Goal: Information Seeking & Learning: Compare options

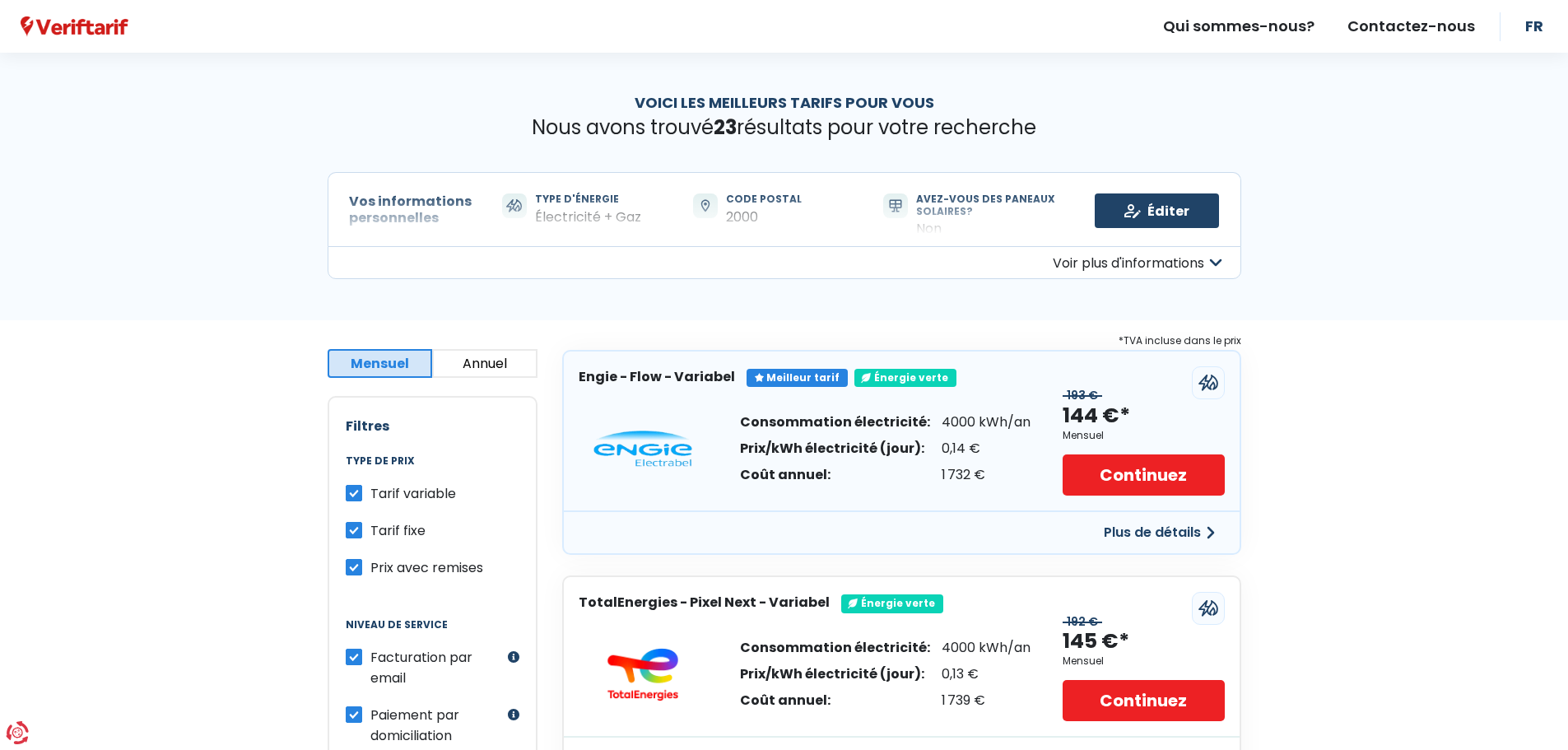
click at [1204, 254] on button "Voir plus d'informations" at bounding box center [784, 262] width 914 height 33
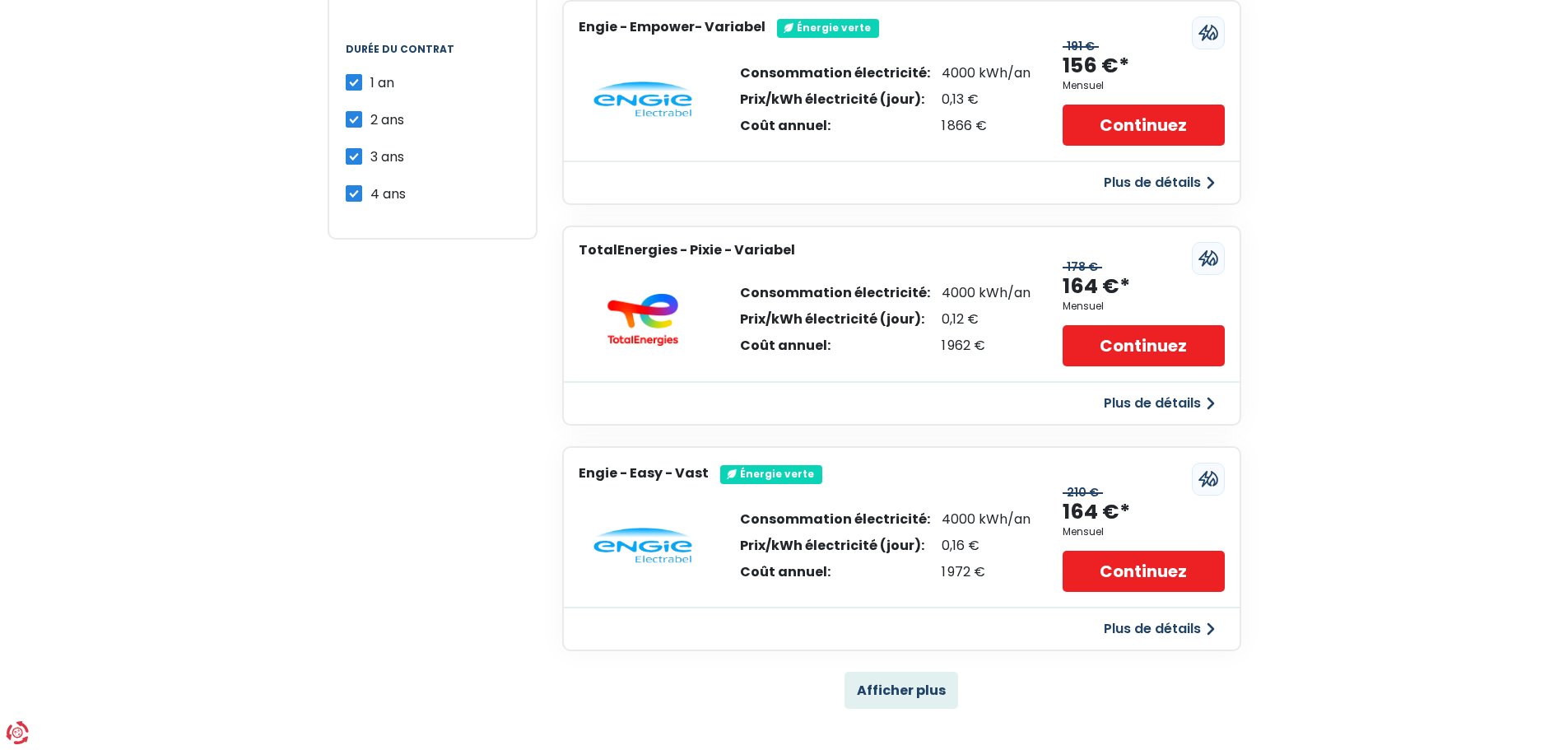
scroll to position [1070, 0]
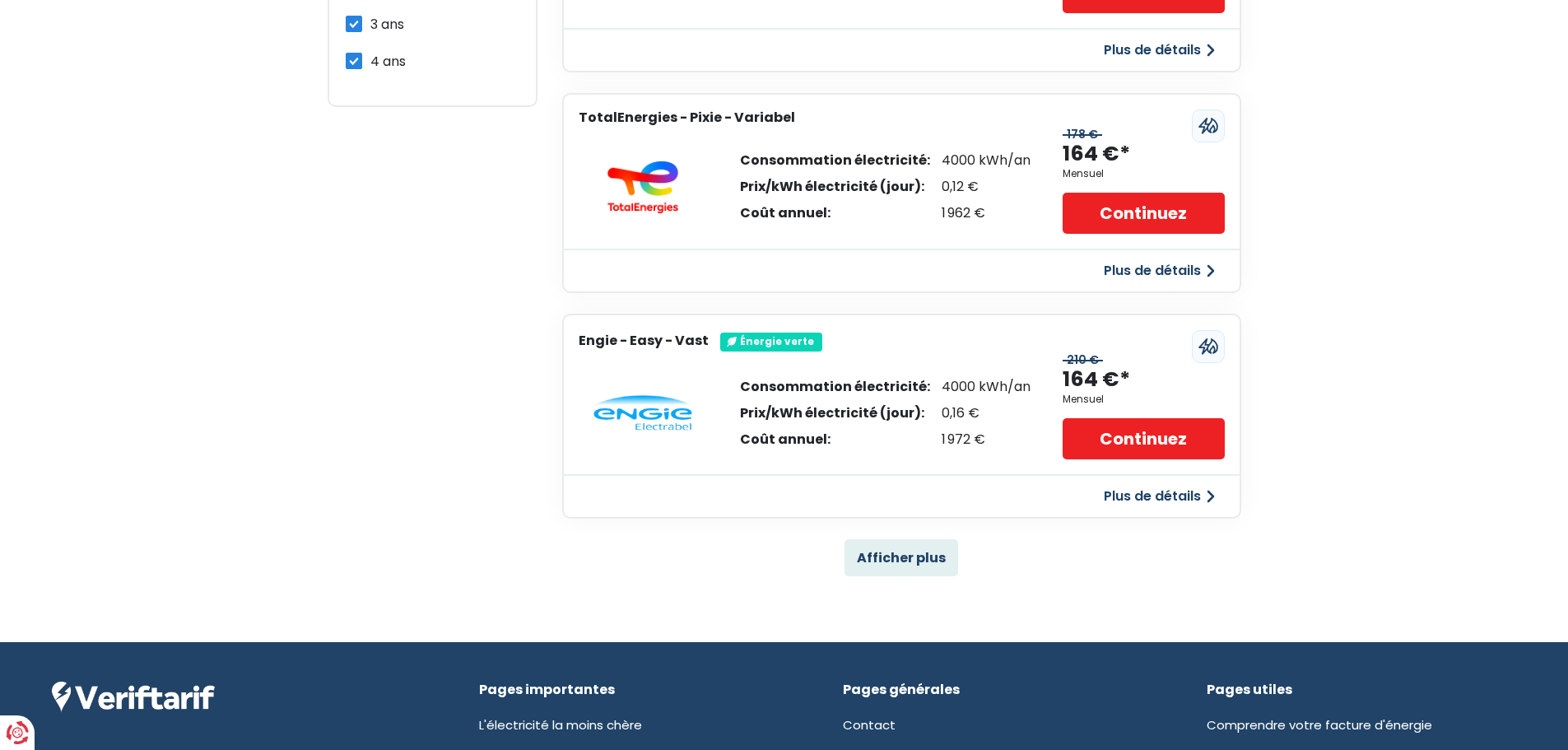
click at [901, 564] on button "Afficher plus" at bounding box center [902, 558] width 114 height 37
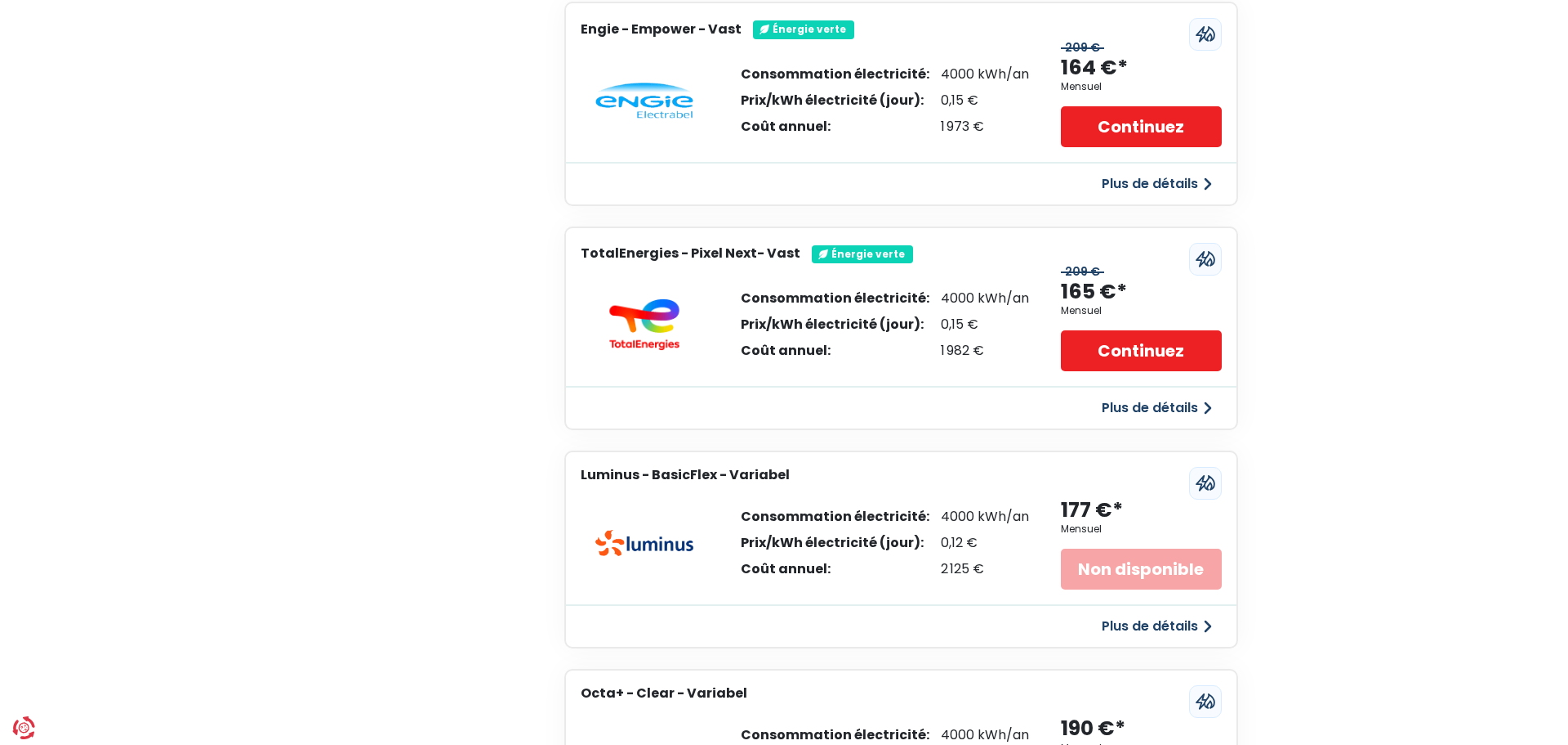
scroll to position [1716, 0]
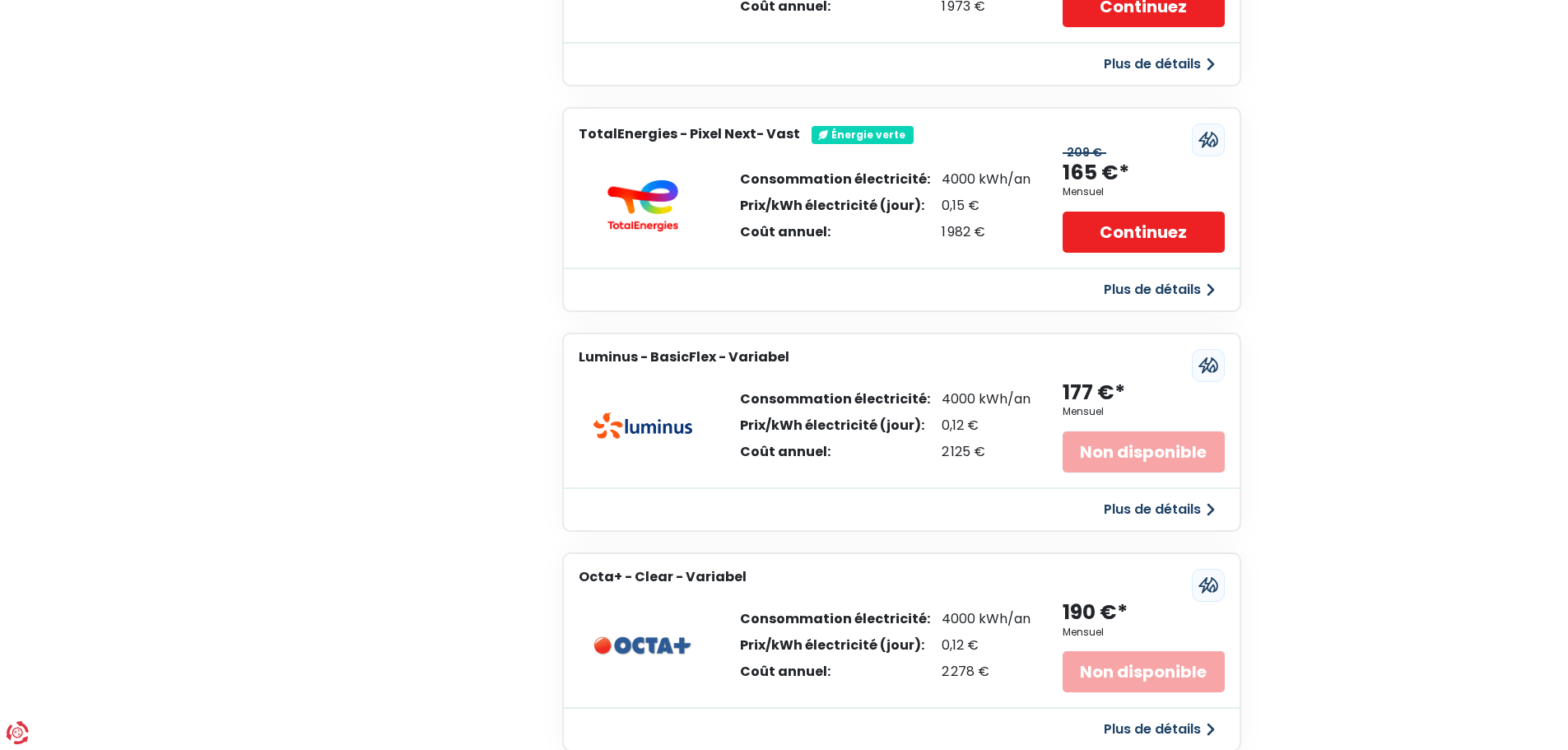
click at [1187, 514] on button "Plus de détails" at bounding box center [1159, 509] width 131 height 30
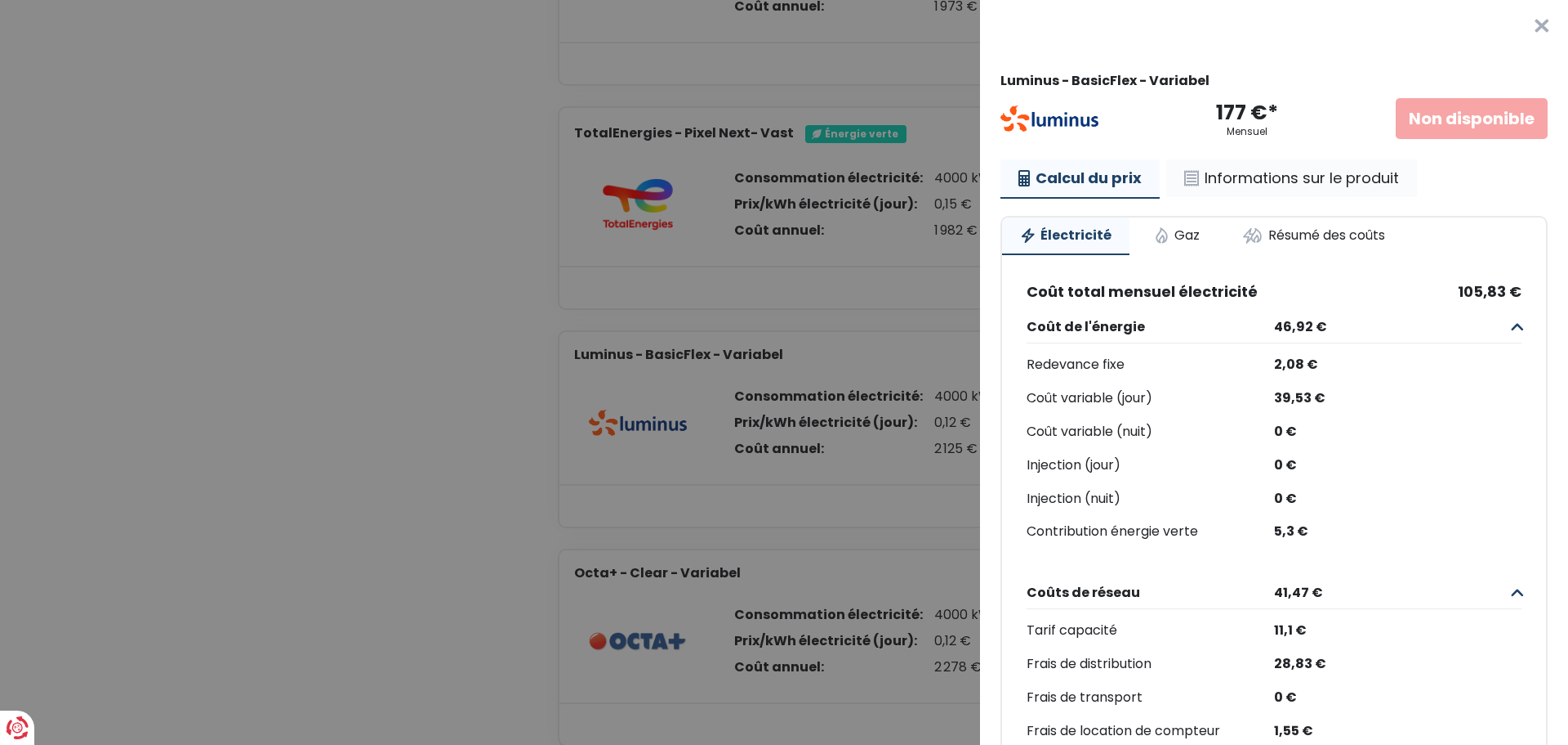
click at [1266, 196] on div "Calcul du prix Informations sur le produit Électricité Gaz Résumé des coûts Coû…" at bounding box center [1273, 597] width 547 height 875
click at [1266, 191] on link "Informations sur le produit" at bounding box center [1292, 178] width 251 height 38
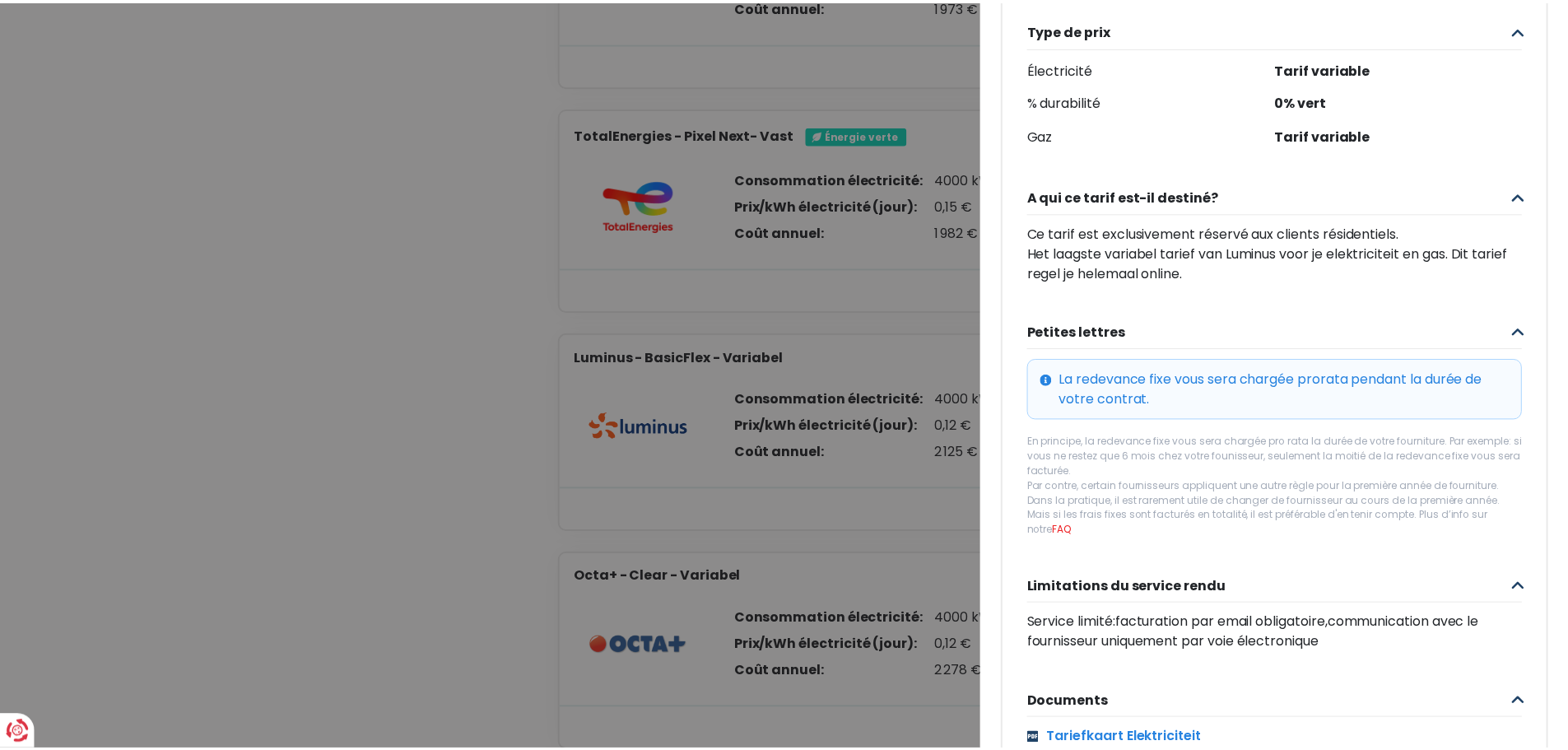
scroll to position [521, 0]
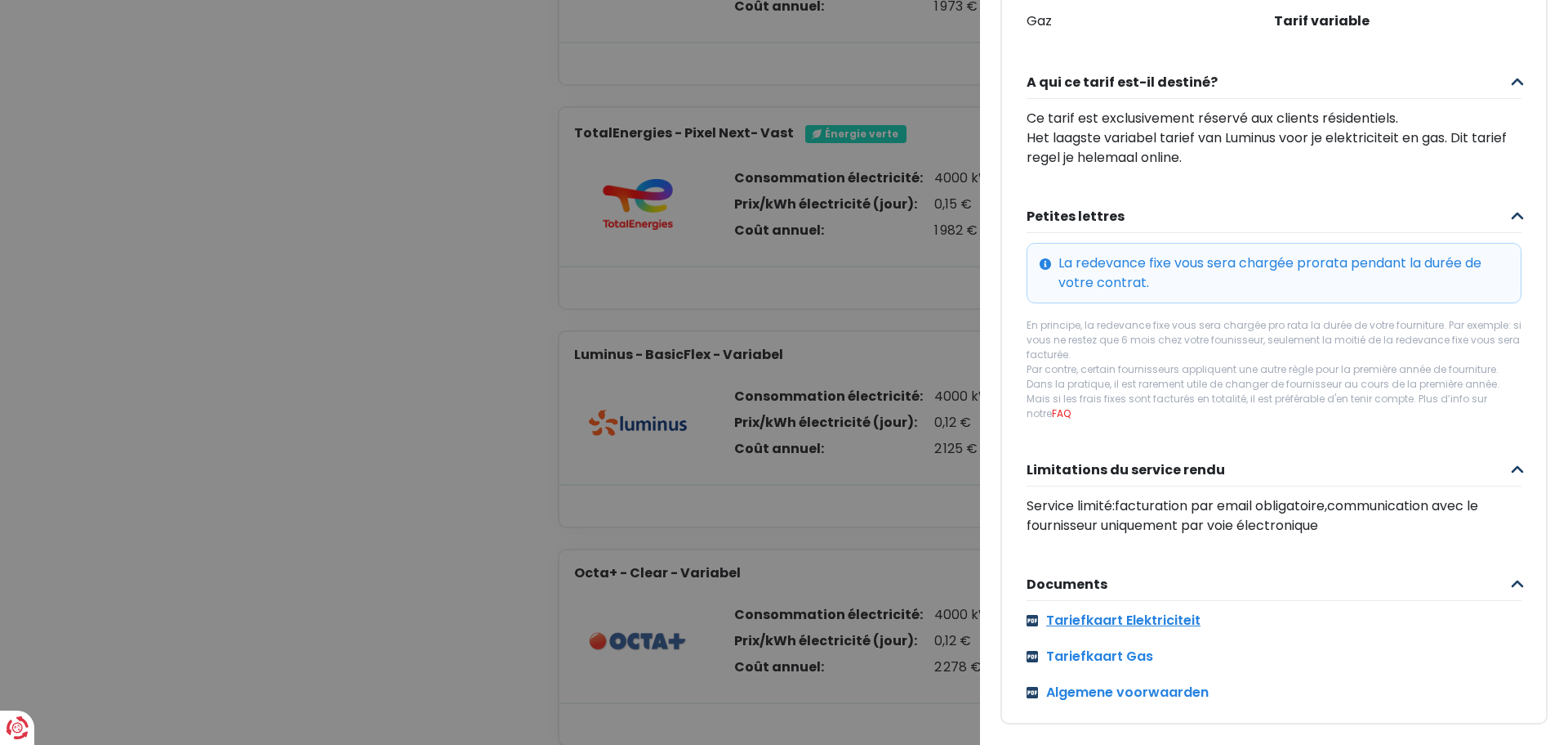
click at [1110, 611] on link "Tariefkaart Elektriciteit" at bounding box center [1274, 620] width 495 height 19
click at [1063, 654] on div "Tariefkaart Elektriciteit Tariefkaart Gas Algemene voorwaarden" at bounding box center [1274, 656] width 495 height 92
click at [1064, 647] on link "Tariefkaart Gas" at bounding box center [1274, 656] width 495 height 19
click at [908, 498] on Variabel "Plus de détails - Luminus × Luminus - BasicFlex - Variabel 177 €* Mensuel Non d…" at bounding box center [784, 372] width 1568 height 745
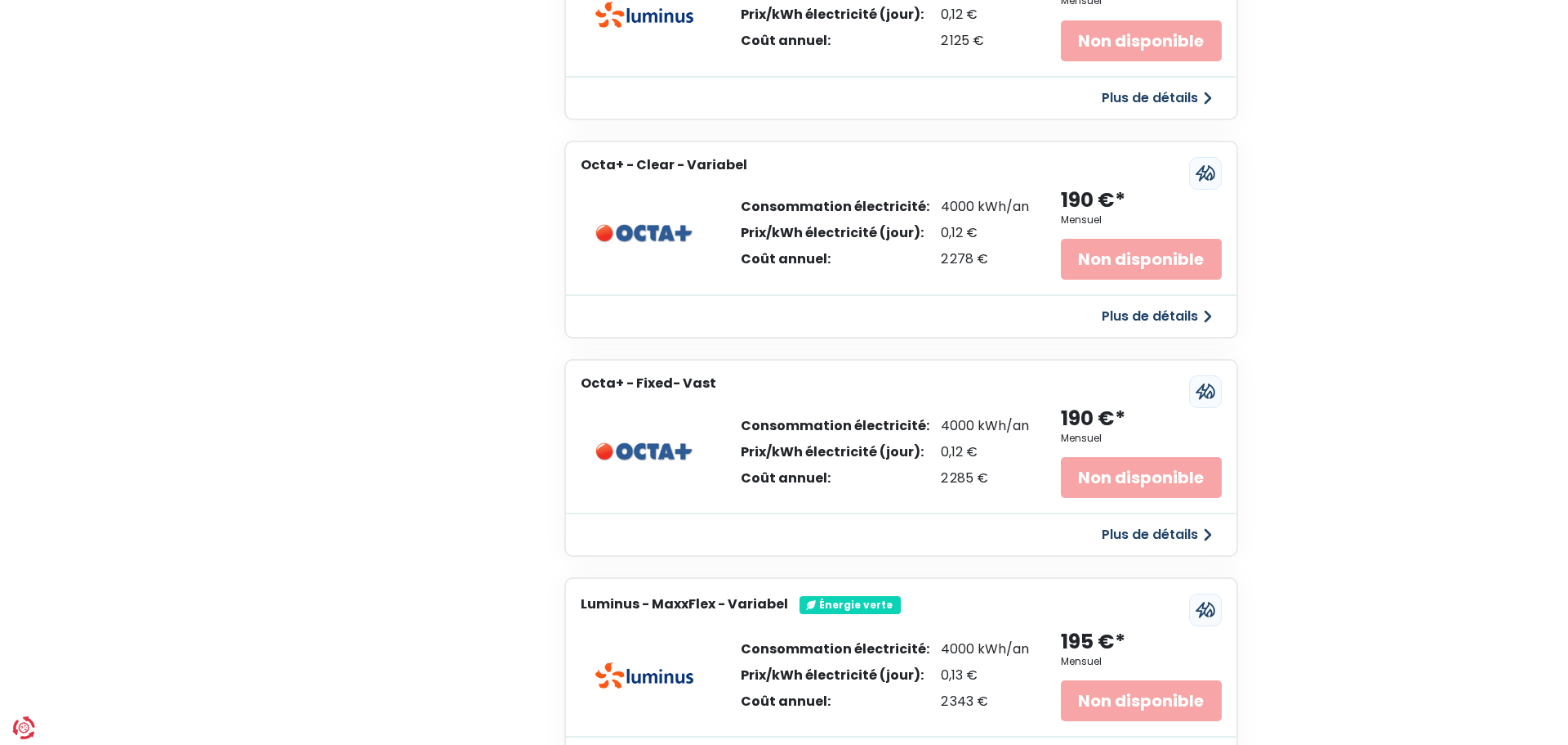
scroll to position [2125, 0]
click at [1161, 317] on button "Plus de détails" at bounding box center [1150, 316] width 130 height 30
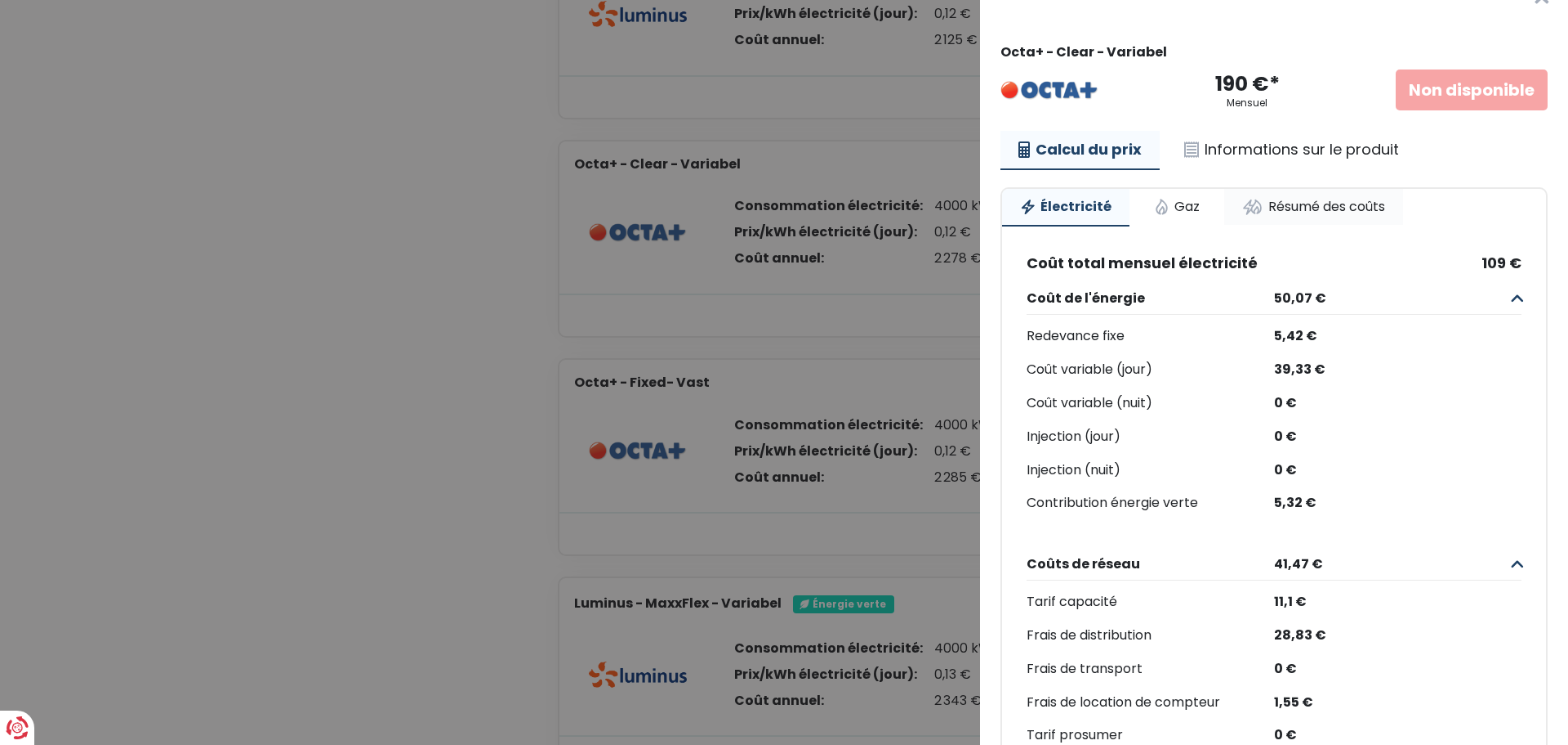
scroll to position [0, 0]
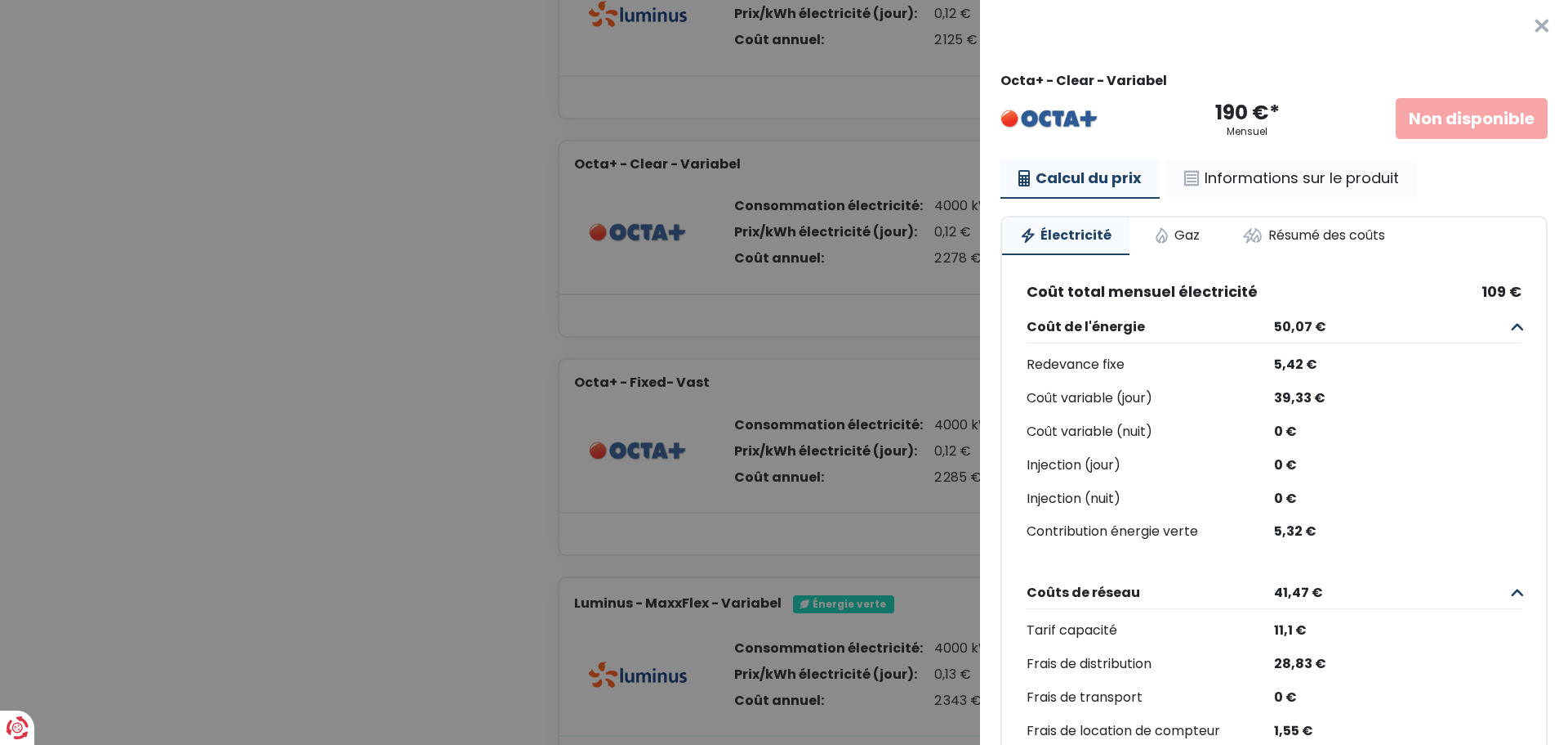
click at [1284, 179] on link "Informations sur le produit" at bounding box center [1292, 178] width 251 height 38
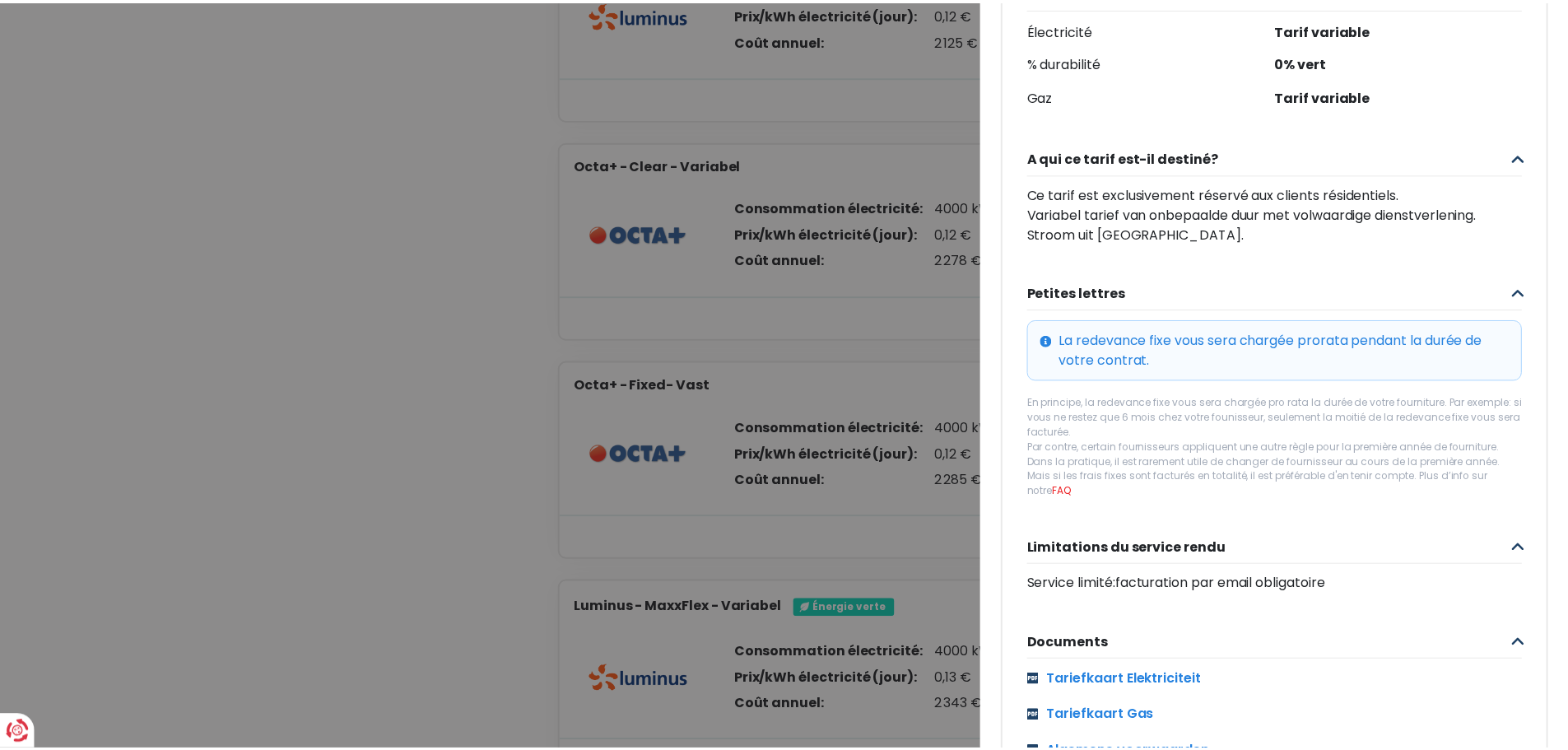
scroll to position [502, 0]
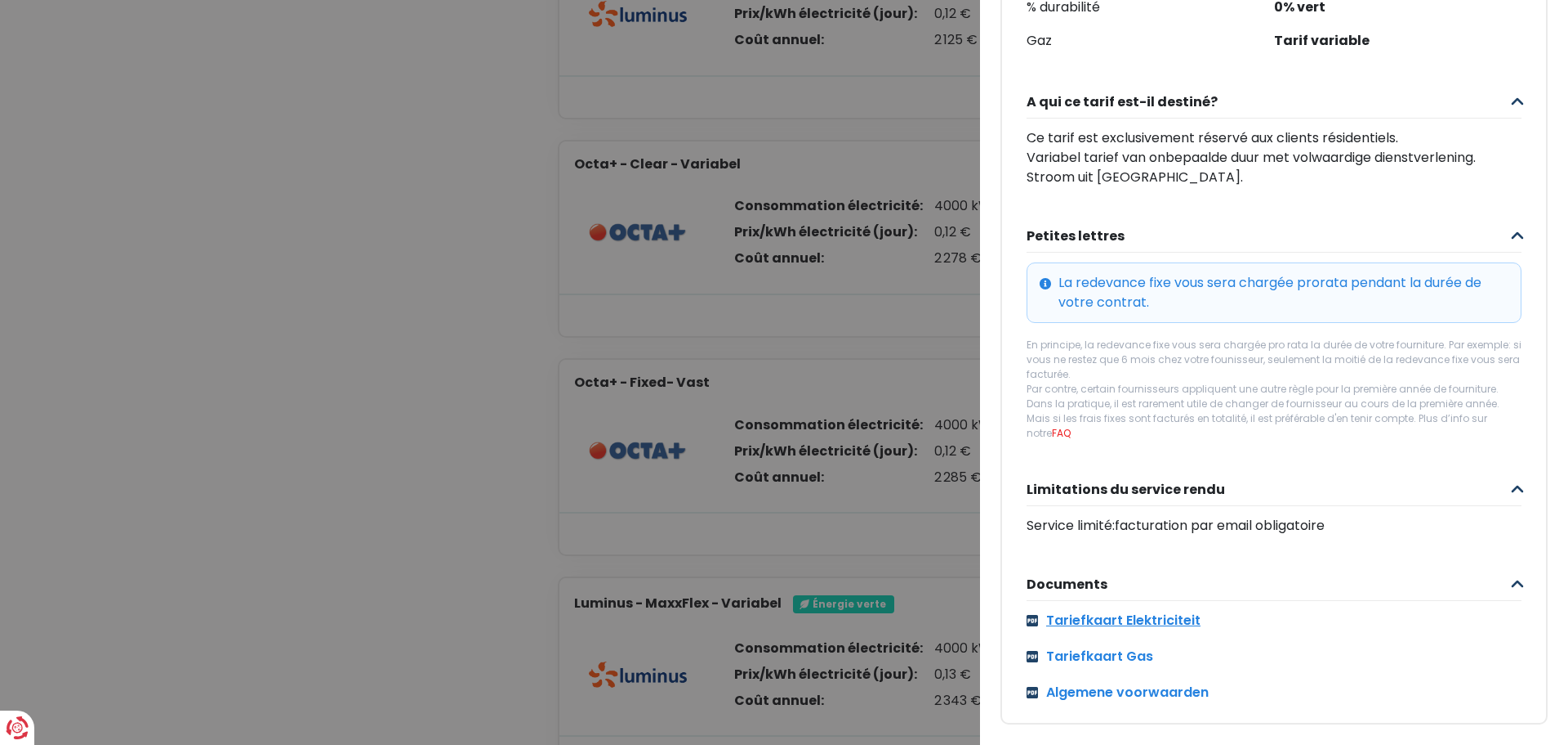
click at [1086, 613] on link "Tariefkaart Elektriciteit" at bounding box center [1274, 620] width 495 height 19
click at [847, 417] on Variabel "Plus de détails - Octa × Octa+ - Clear - Variabel 190 €* Mensuel Non disponible…" at bounding box center [784, 372] width 1568 height 745
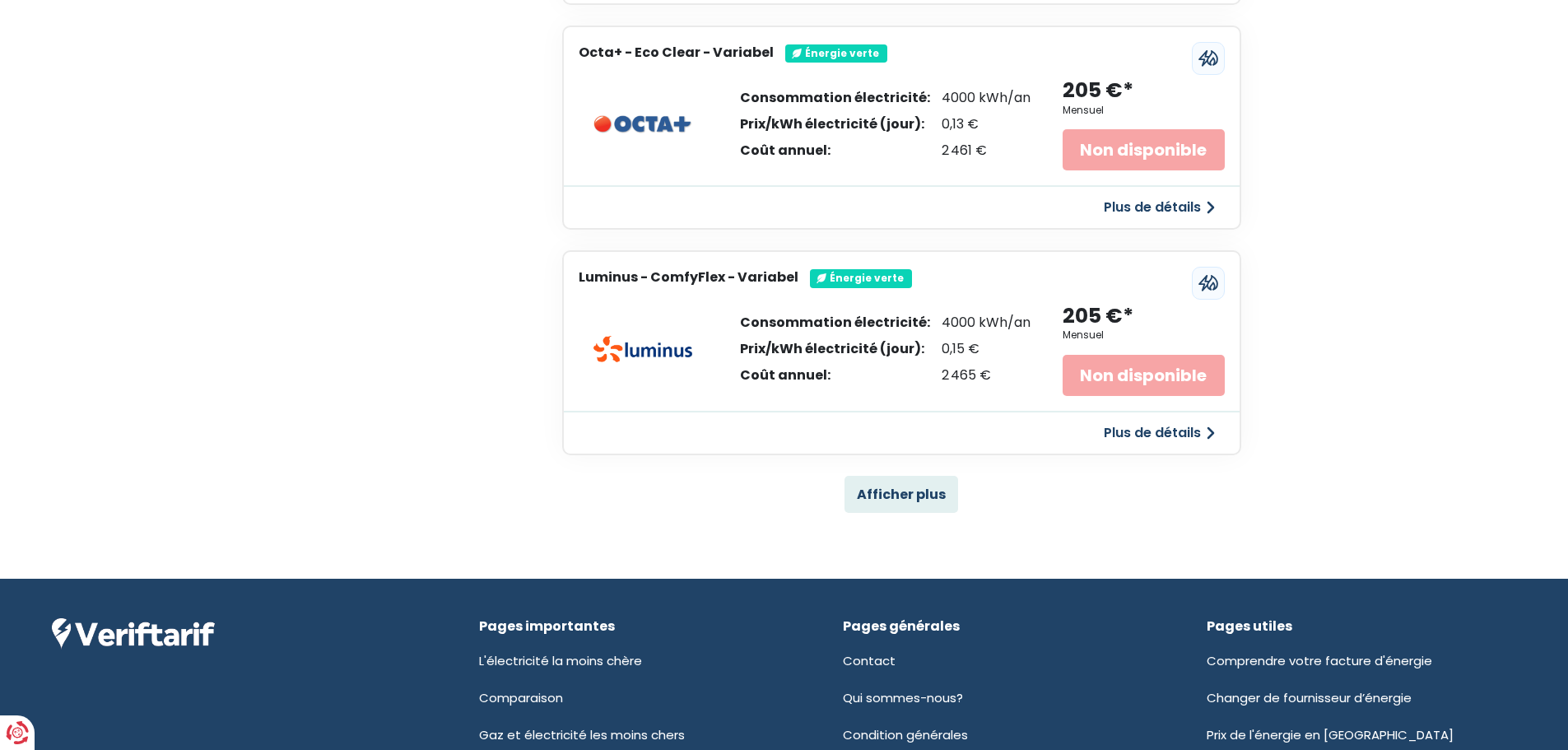
scroll to position [3477, 0]
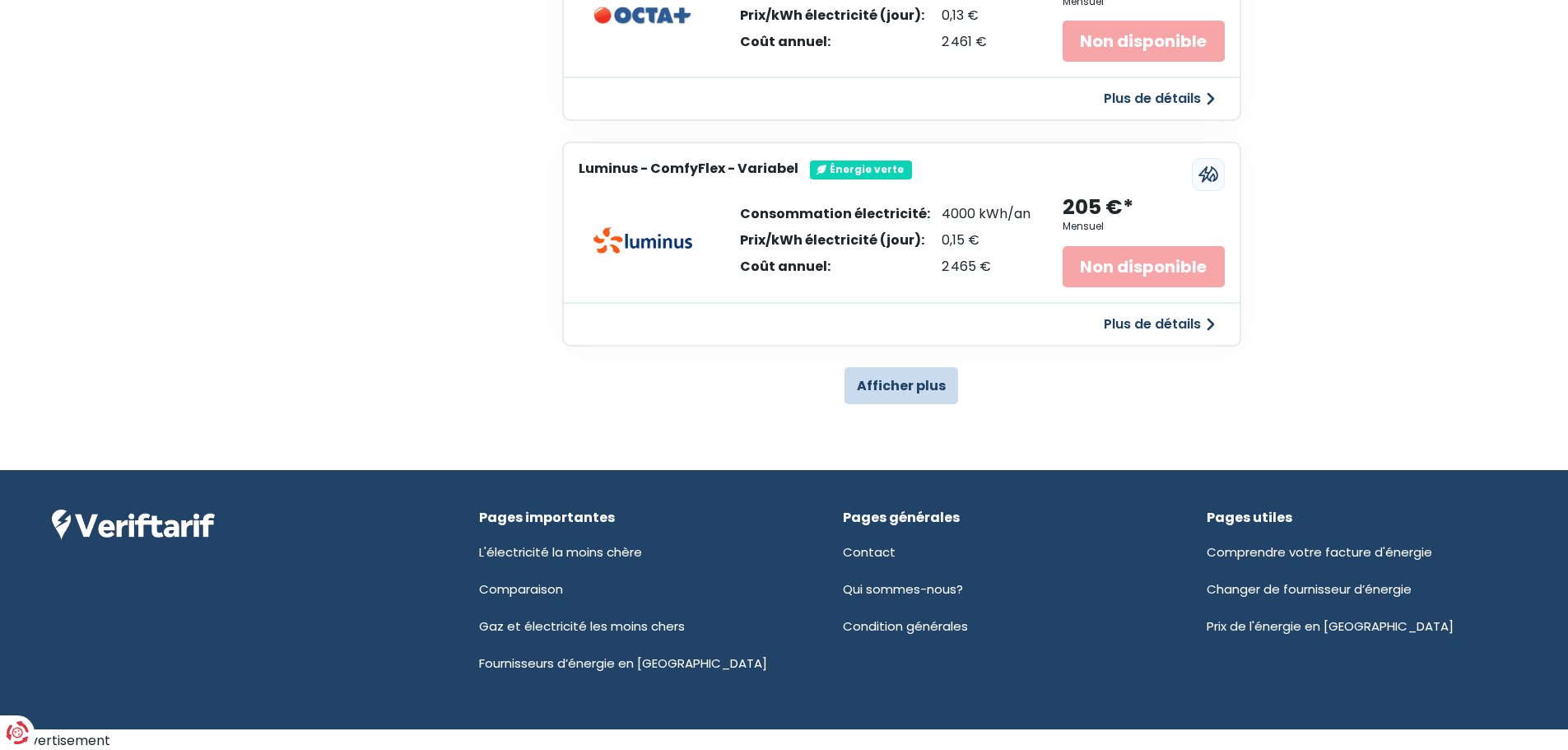
click at [906, 377] on button "Afficher plus" at bounding box center [902, 385] width 114 height 37
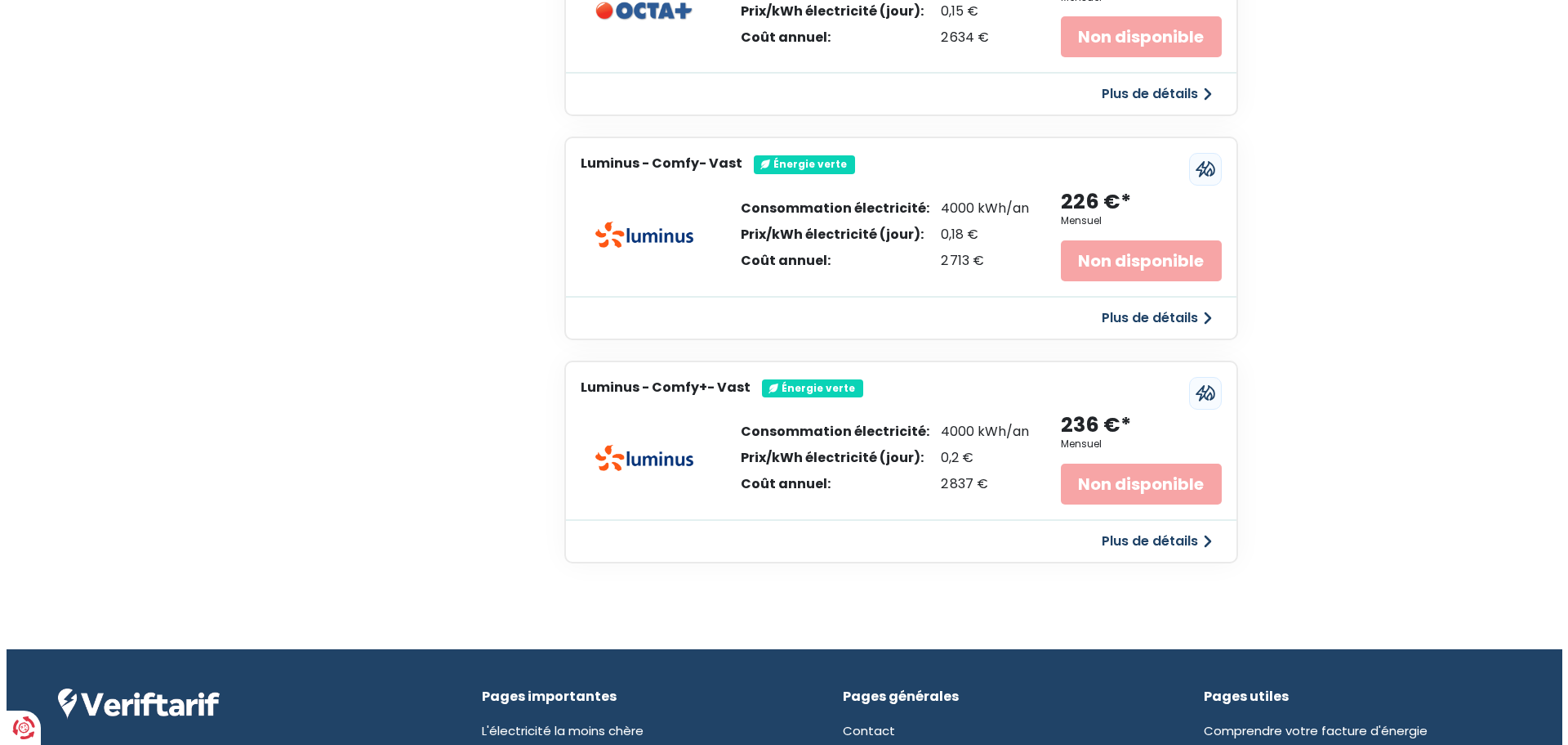
scroll to position [5194, 0]
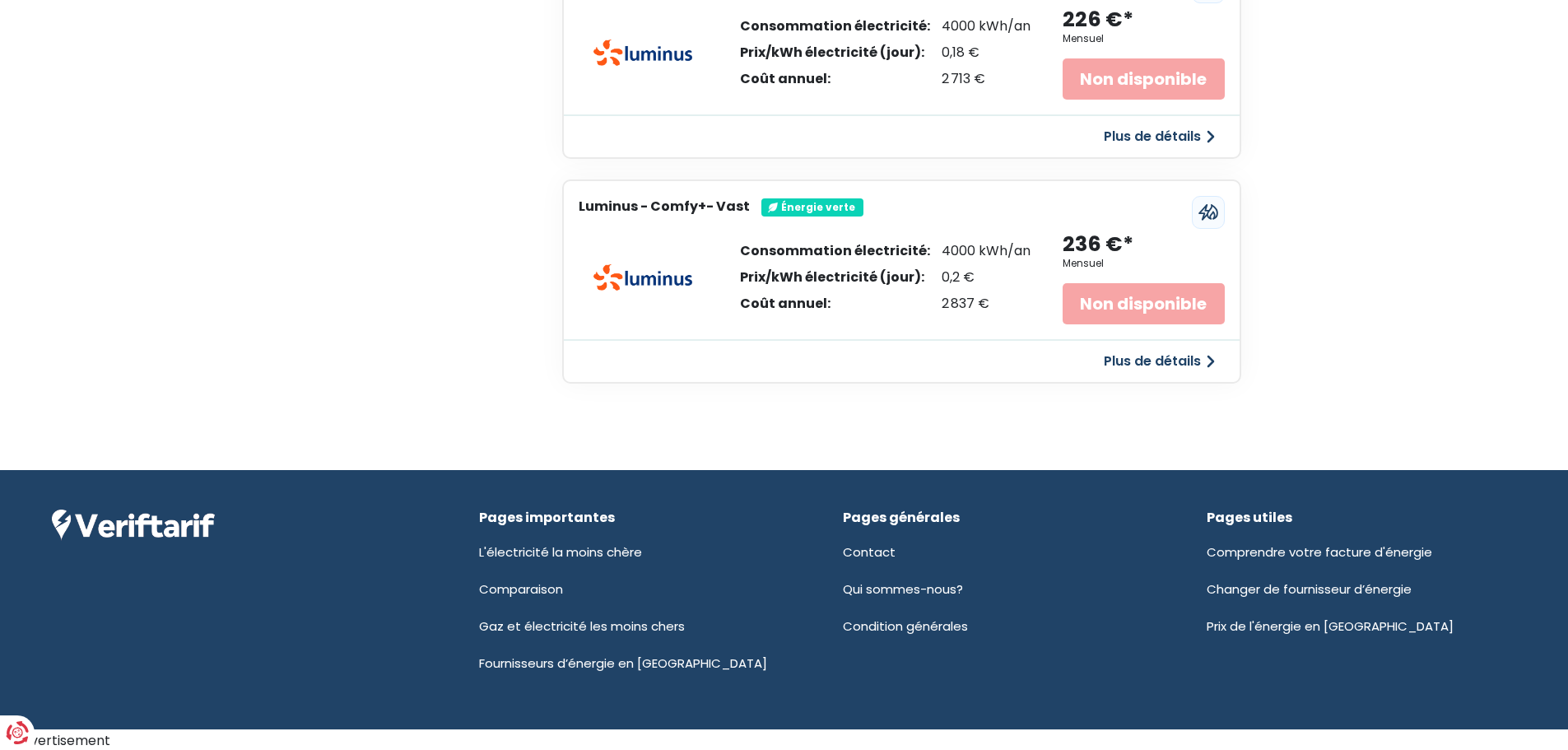
click at [1162, 359] on button "Plus de détails" at bounding box center [1159, 361] width 131 height 30
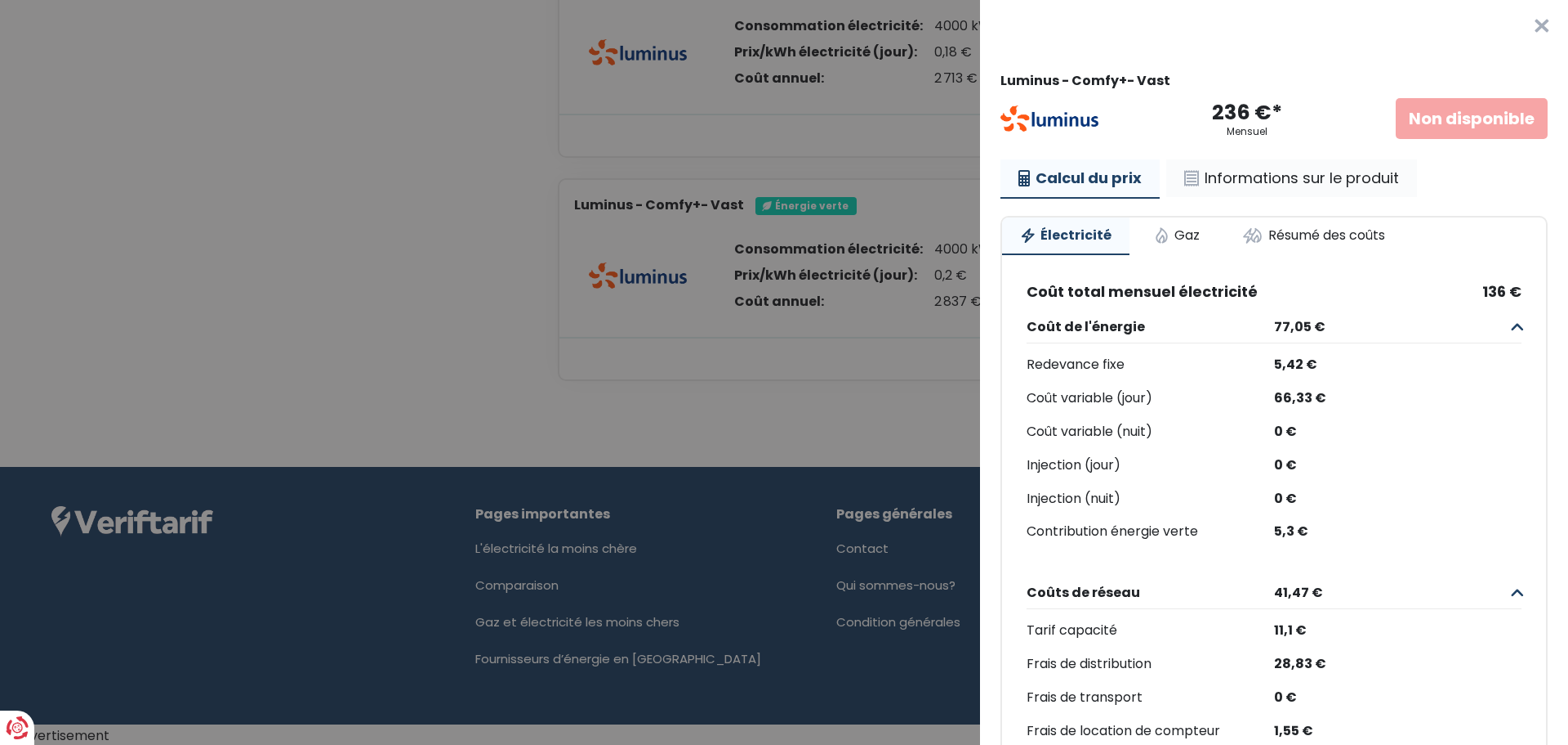
click at [1290, 183] on link "Informations sur le produit" at bounding box center [1292, 178] width 251 height 38
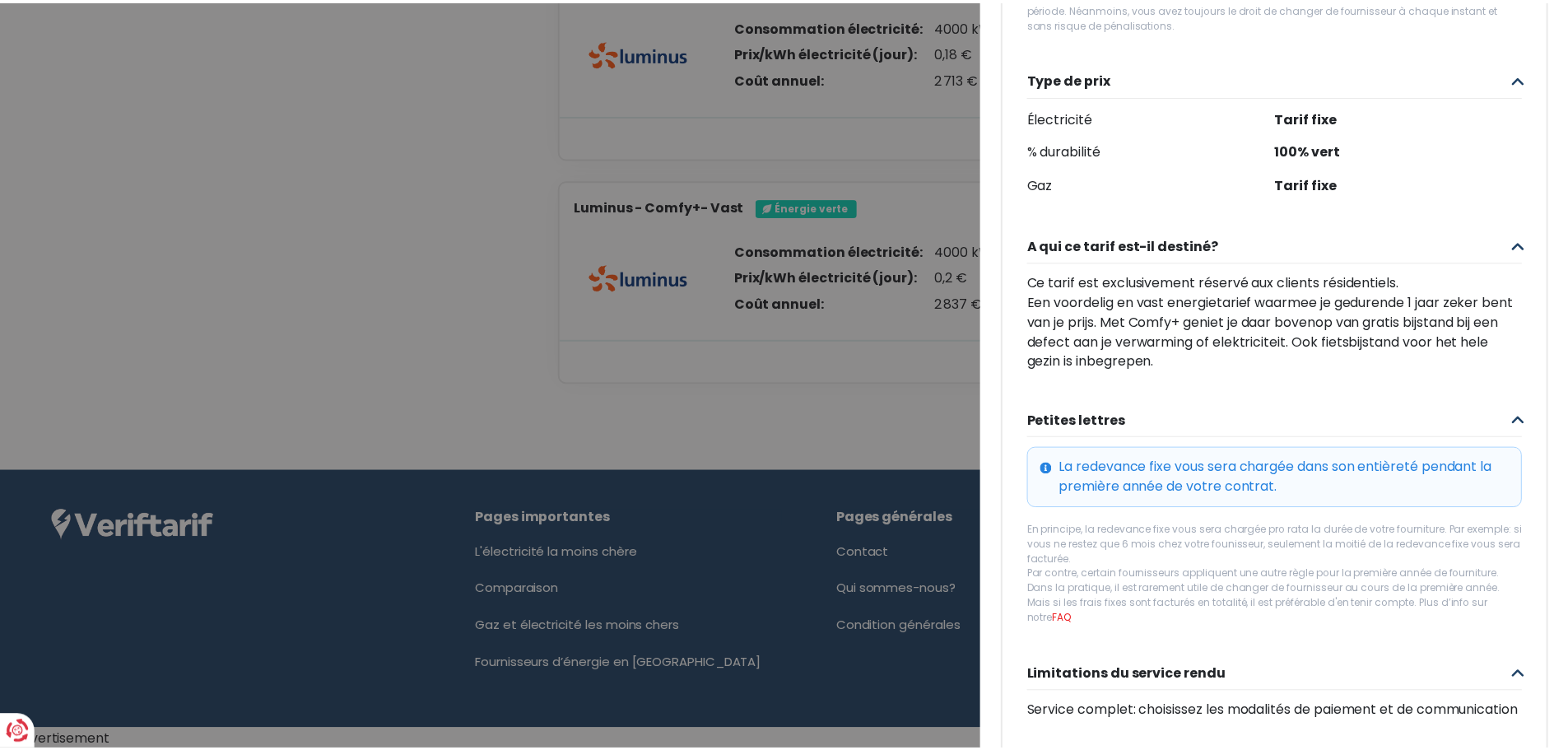
scroll to position [562, 0]
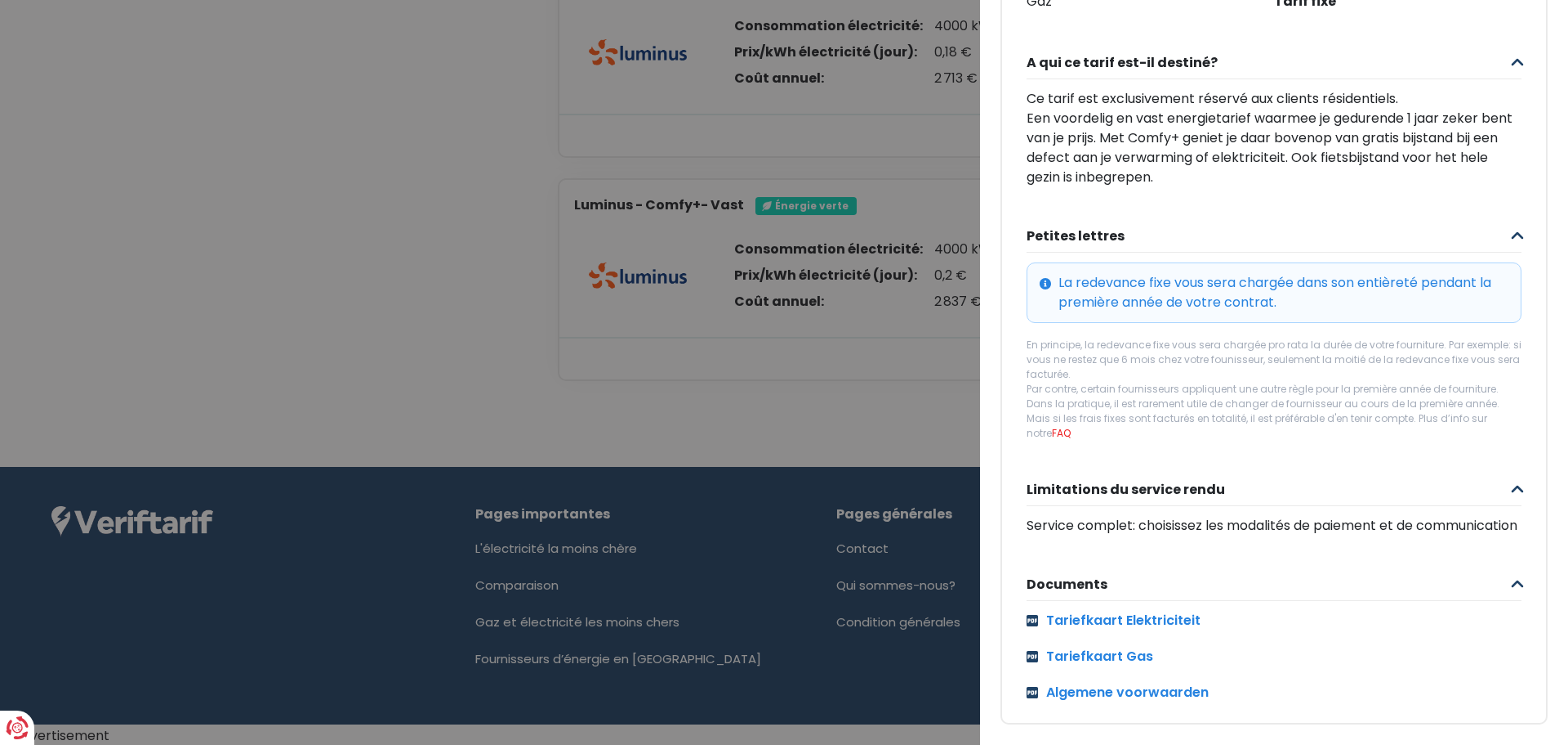
click at [1096, 625] on div "Tariefkaart Elektriciteit Tariefkaart Gas Algemene voorwaarden" at bounding box center [1274, 656] width 495 height 92
click at [1096, 611] on link "Tariefkaart Elektriciteit" at bounding box center [1274, 620] width 495 height 19
click at [358, 254] on Vast "Plus de détails - Luminus × Luminus - Comfy+- Vast 236 €* Mensuel Non disponibl…" at bounding box center [784, 372] width 1568 height 745
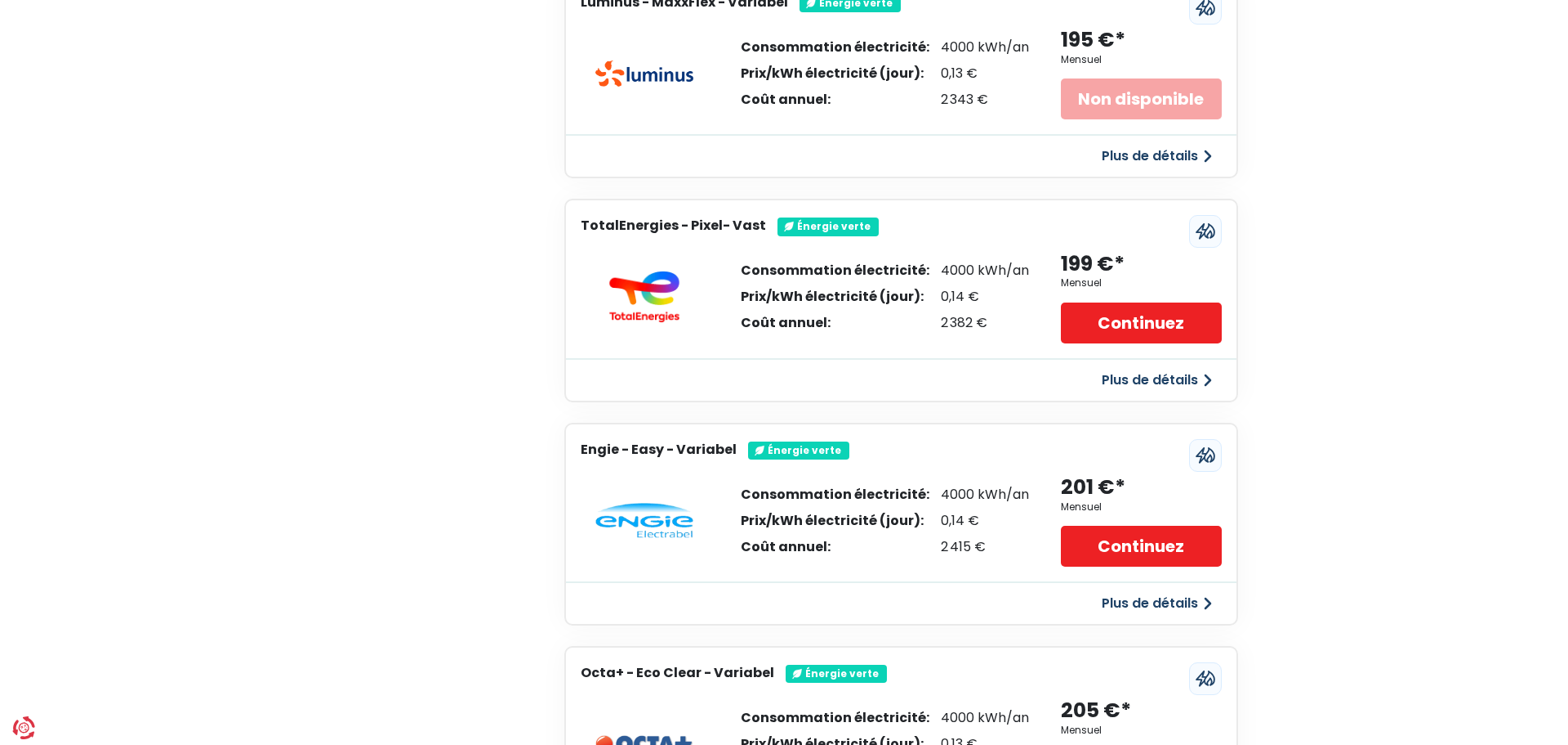
scroll to position [2497, 0]
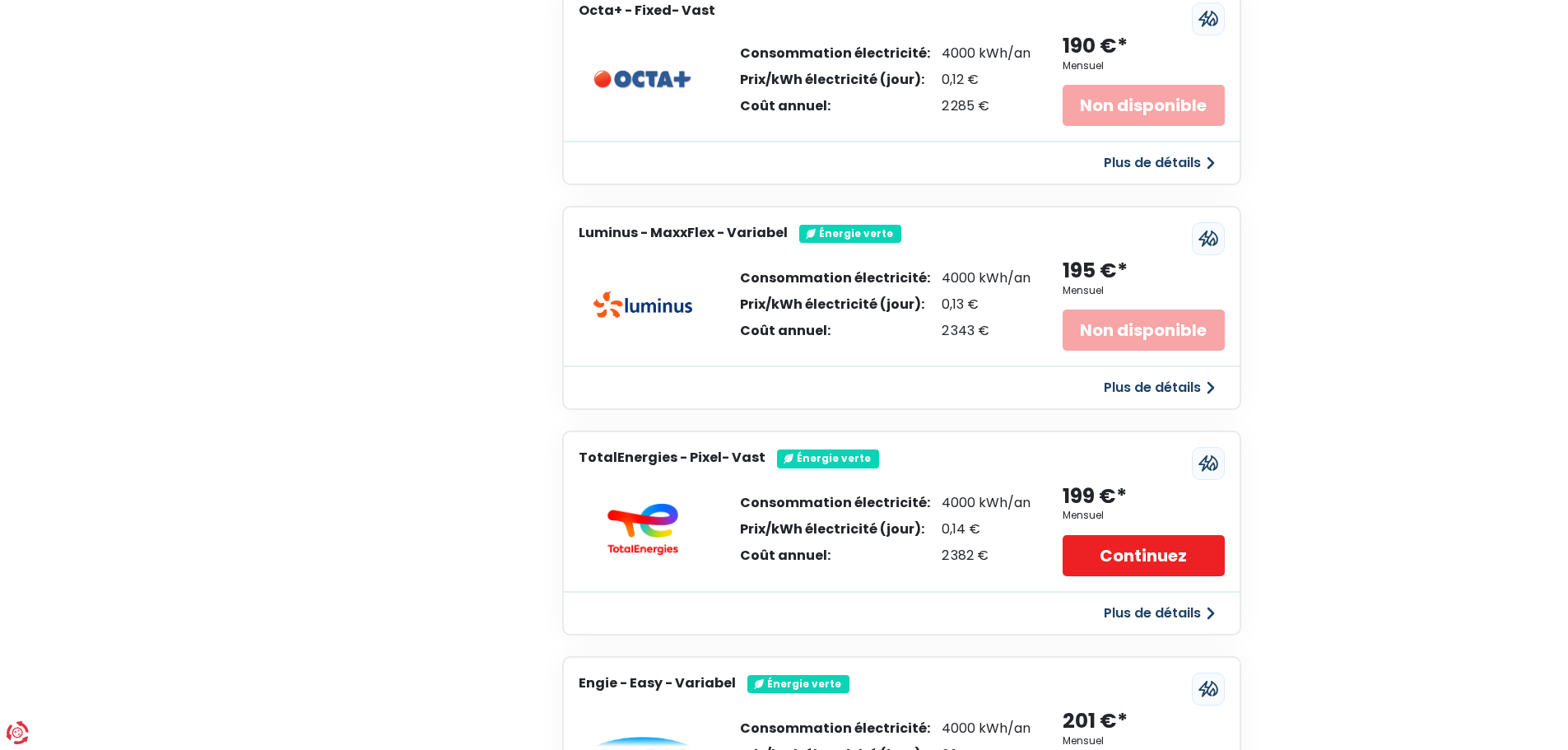
click at [1118, 614] on button "Plus de détails" at bounding box center [1159, 613] width 131 height 30
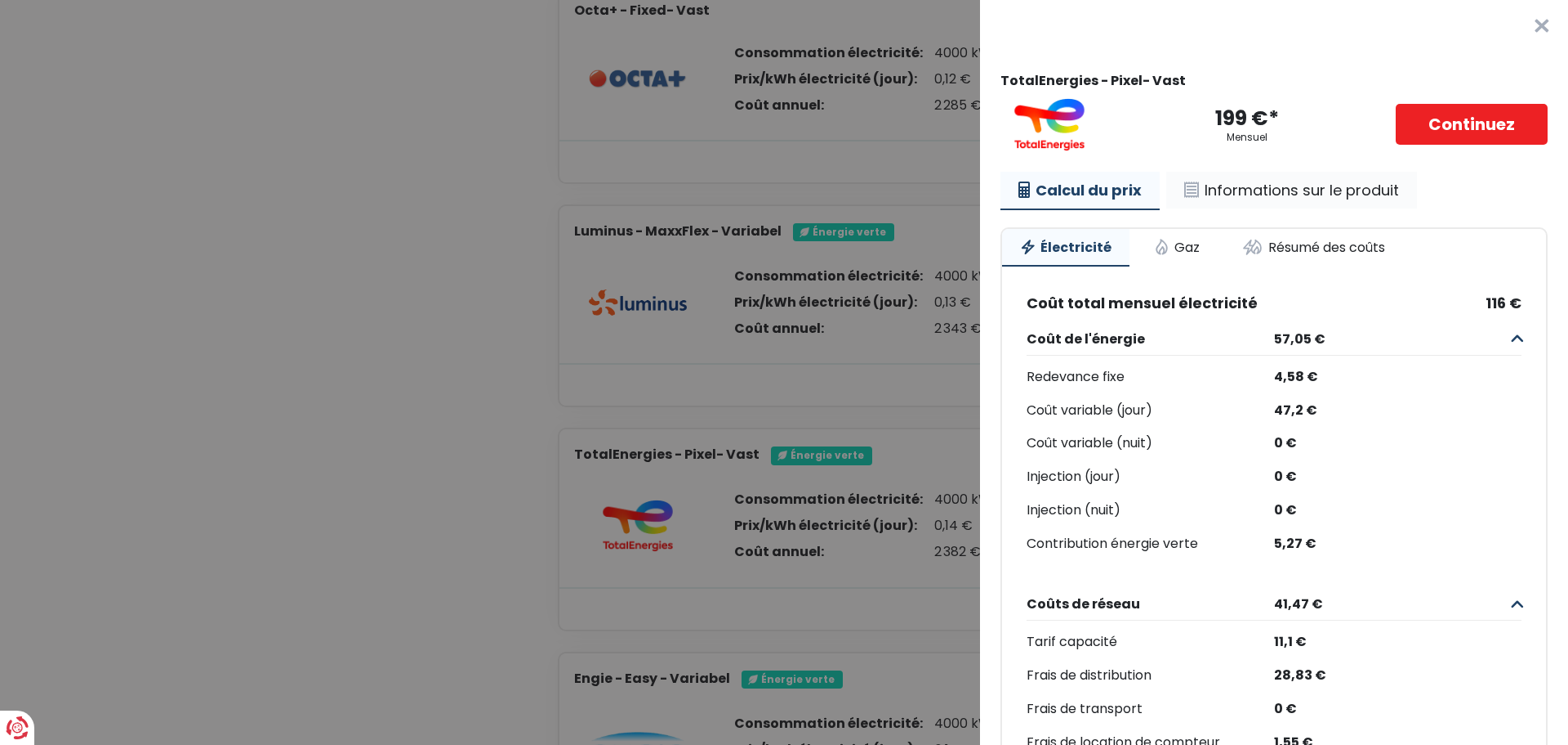
click at [1269, 191] on link "Informations sur le produit" at bounding box center [1292, 190] width 251 height 38
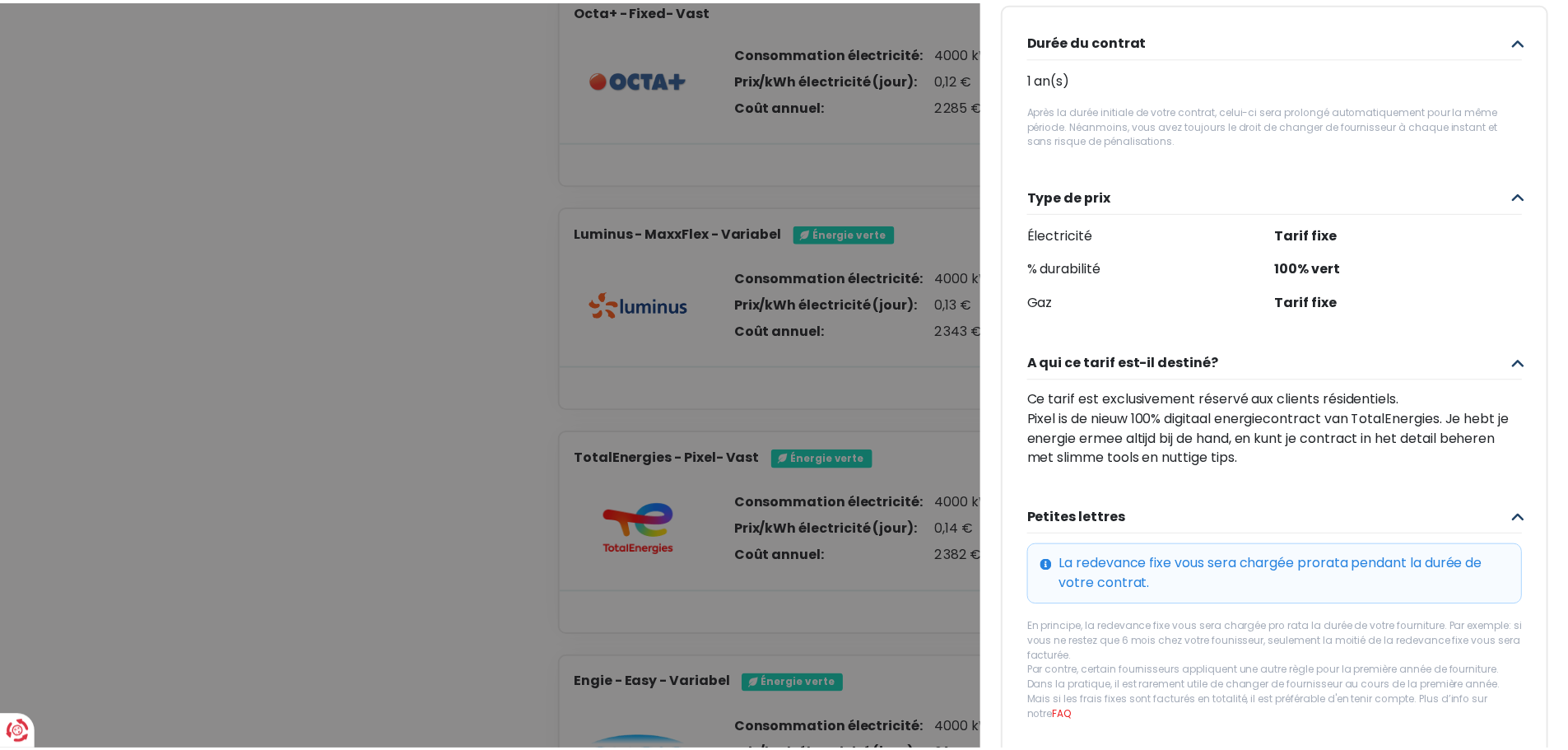
scroll to position [493, 0]
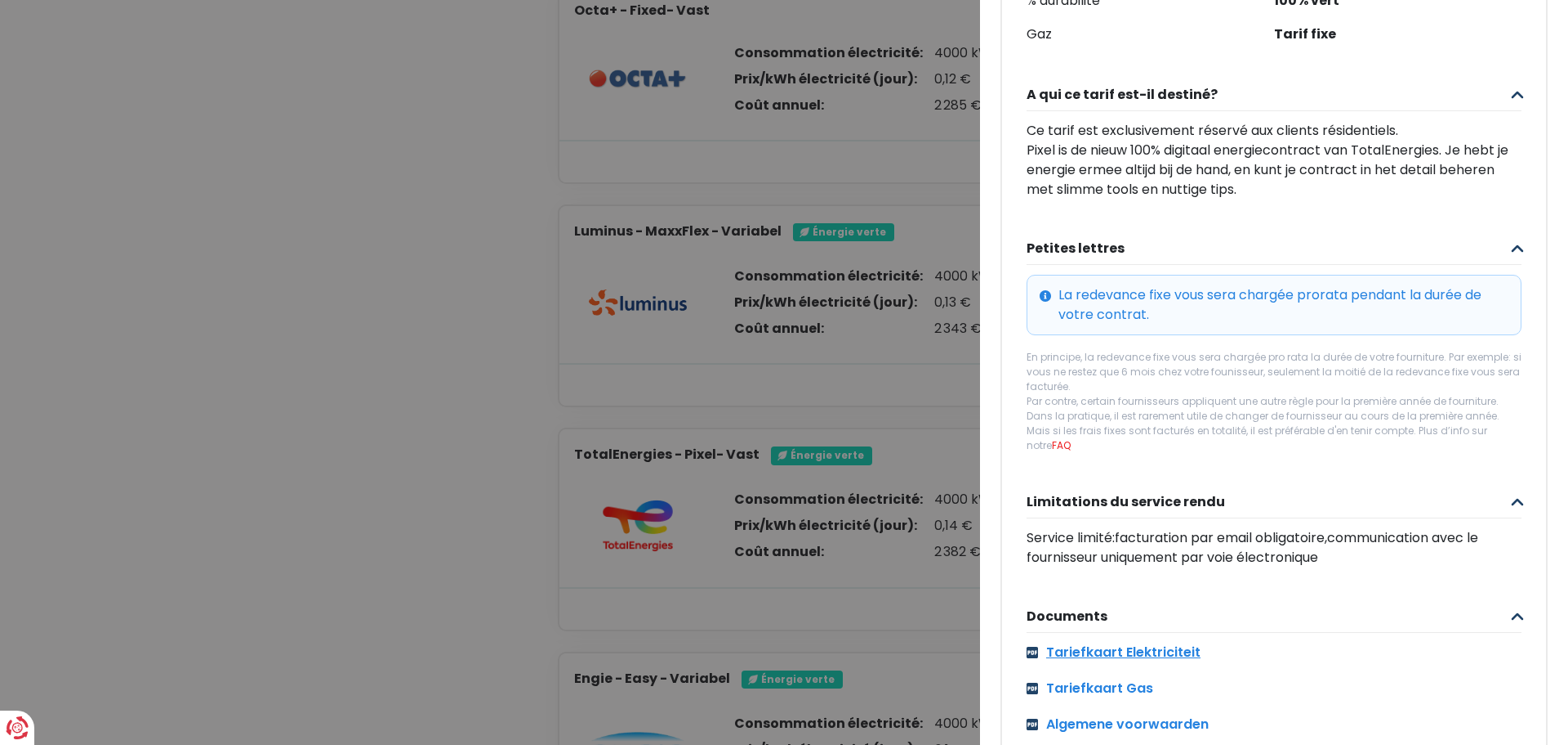
click at [1114, 661] on link "Tariefkaart Elektriciteit" at bounding box center [1274, 651] width 495 height 19
click at [748, 214] on Vast "Plus de détails - TotalEnergies × TotalEnergies - Pixel- Vast 199 €* Mensuel Co…" at bounding box center [784, 372] width 1568 height 745
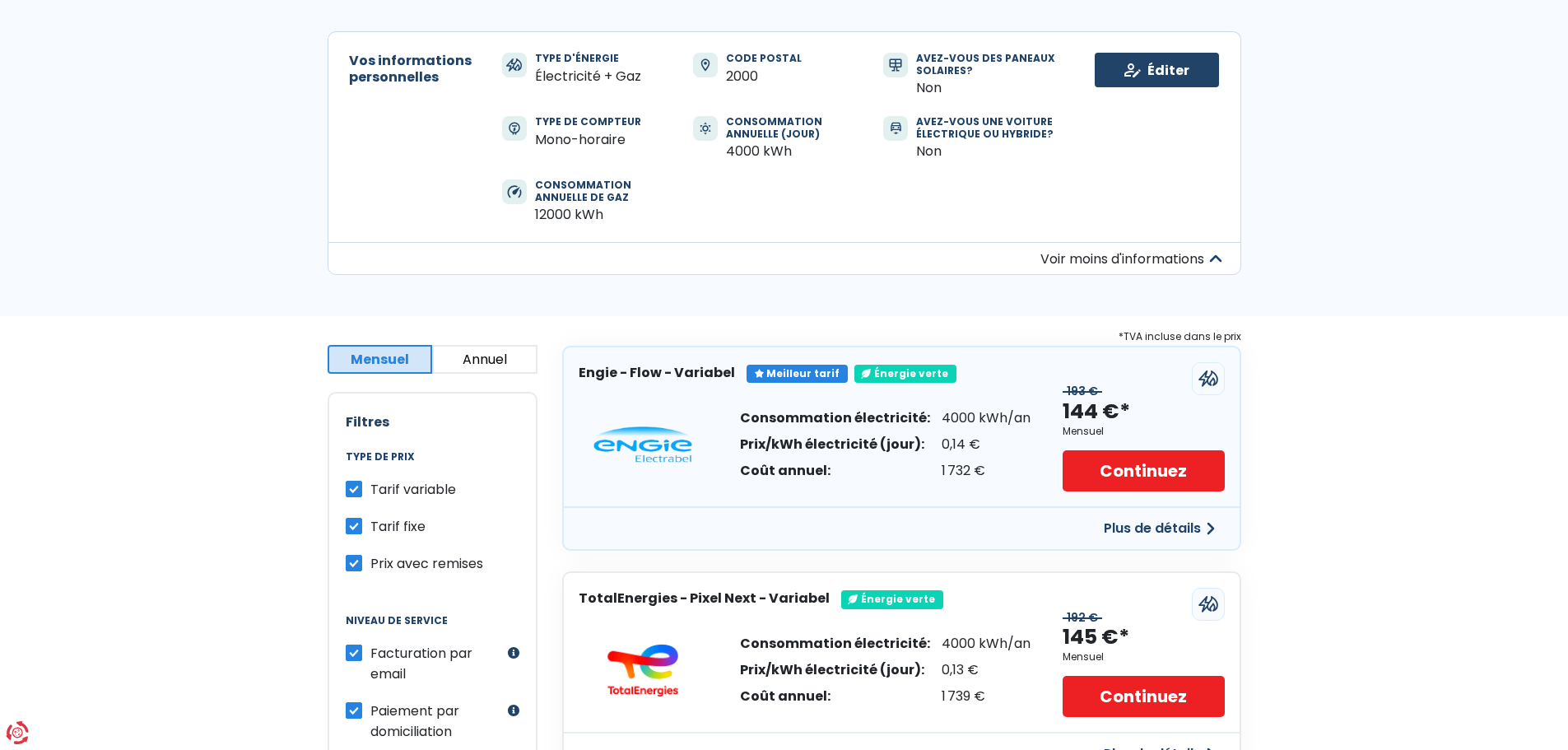
scroll to position [247, 0]
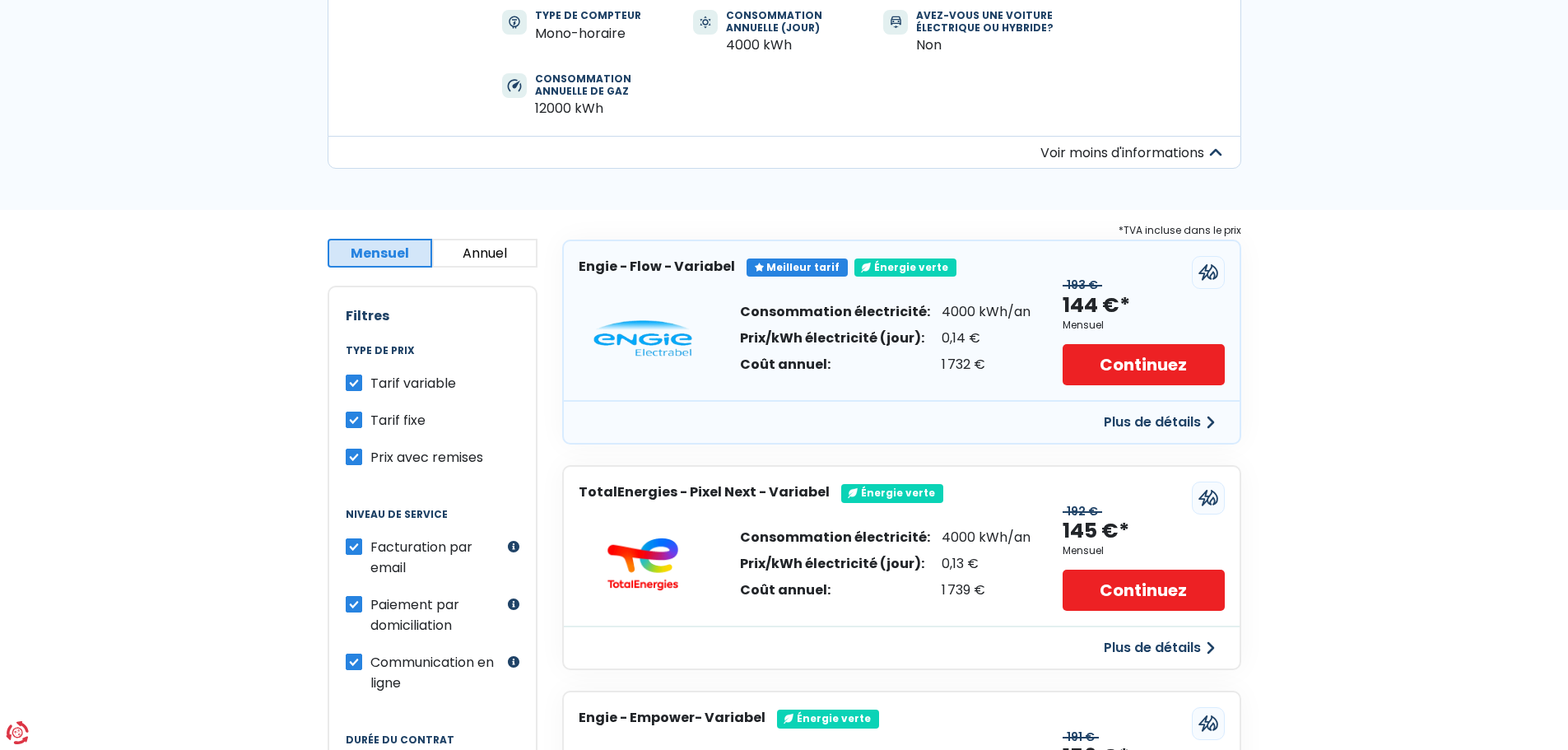
click at [477, 248] on button "Annuel" at bounding box center [484, 253] width 105 height 29
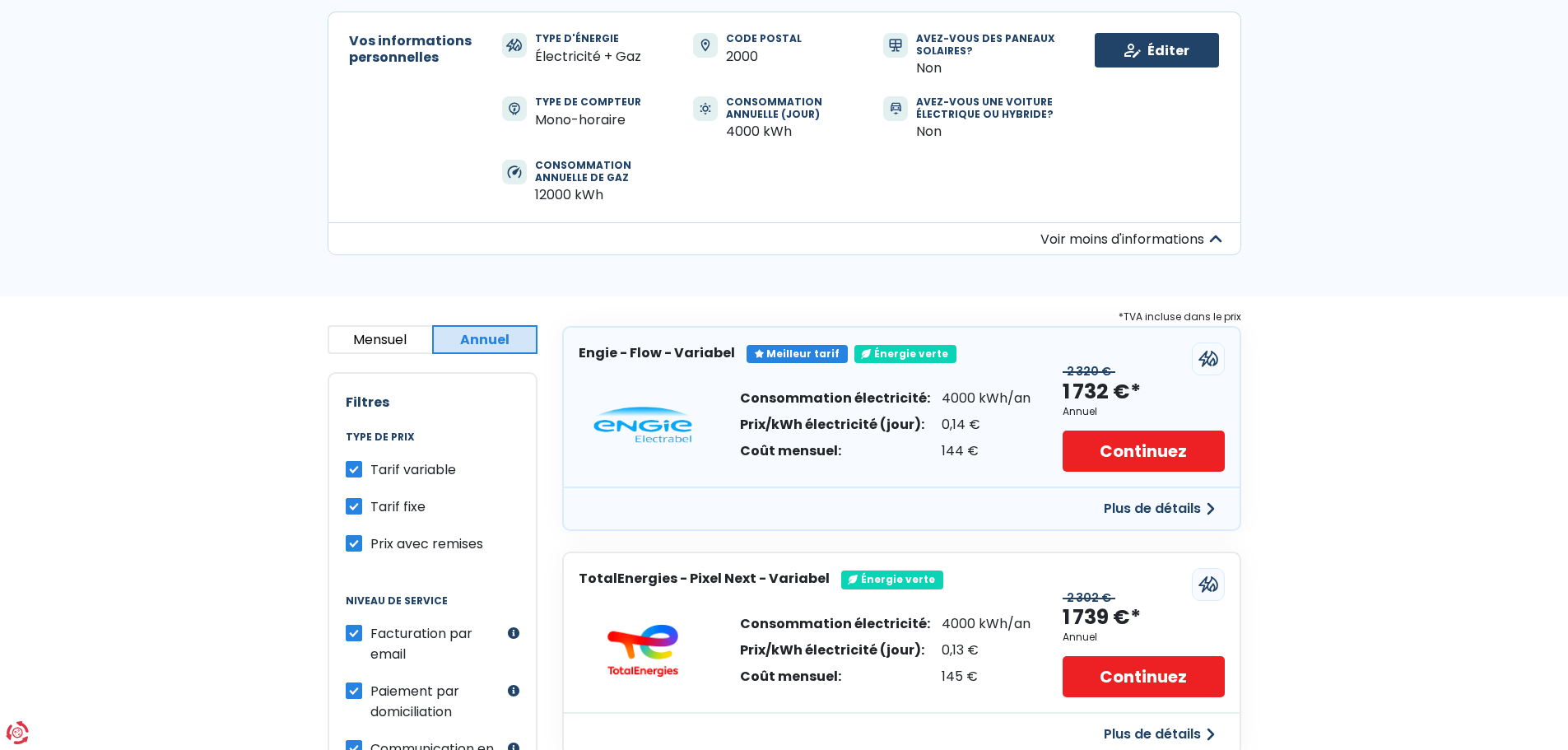
scroll to position [82, 0]
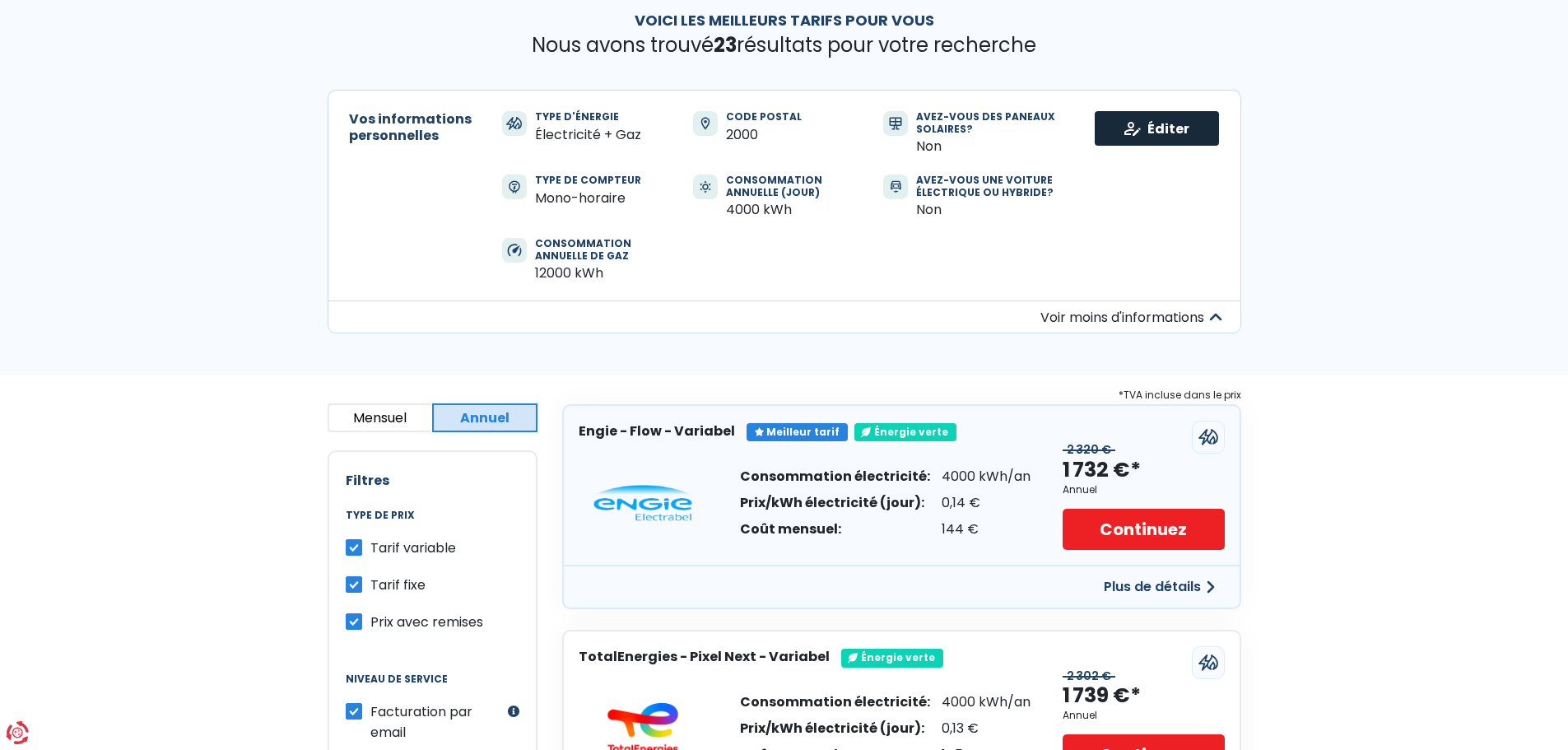
click at [1150, 129] on link "Éditer" at bounding box center [1156, 128] width 124 height 35
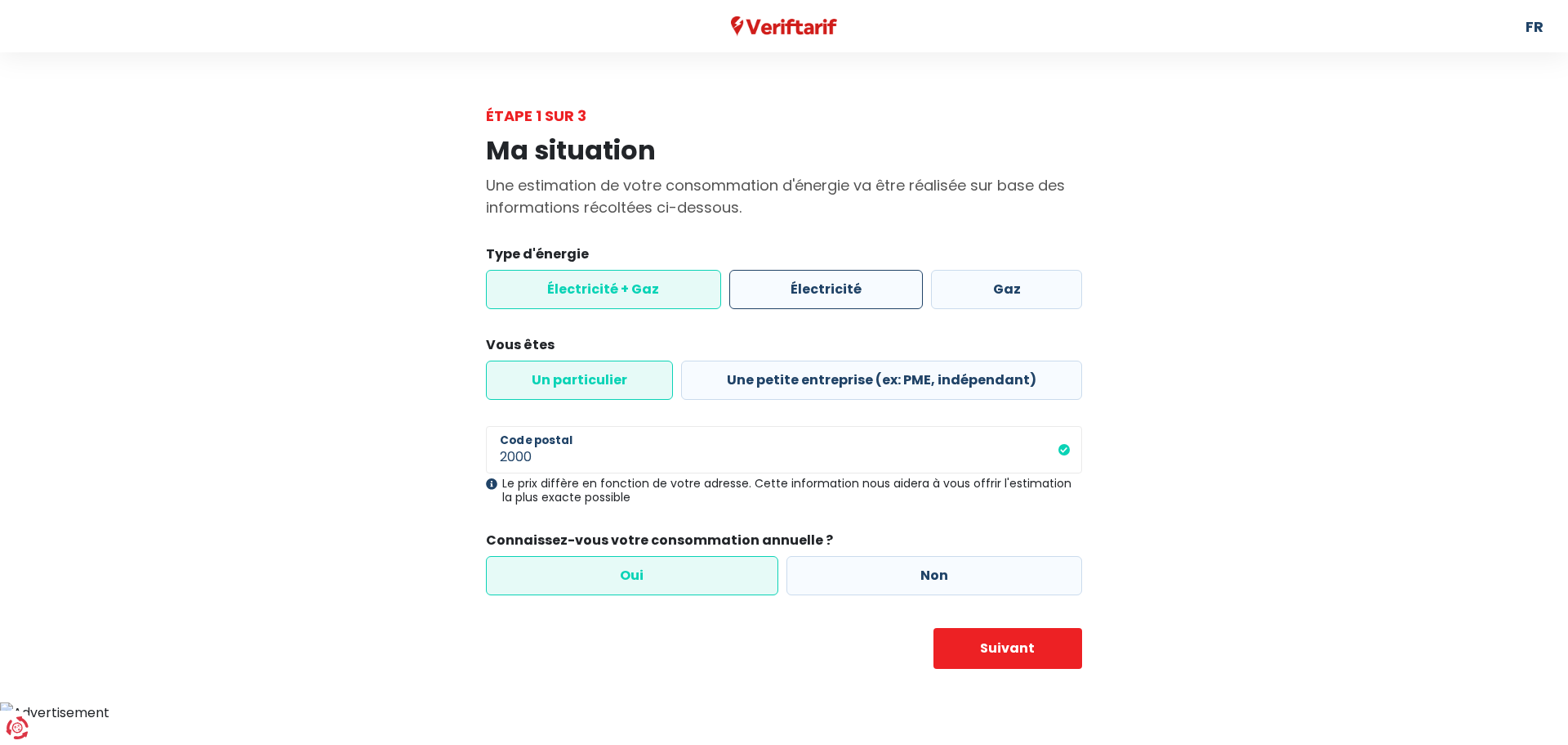
click at [876, 293] on label "Électricité" at bounding box center [827, 289] width 194 height 39
click at [876, 293] on input "Électricité" at bounding box center [827, 289] width 194 height 39
radio input "true"
radio input "false"
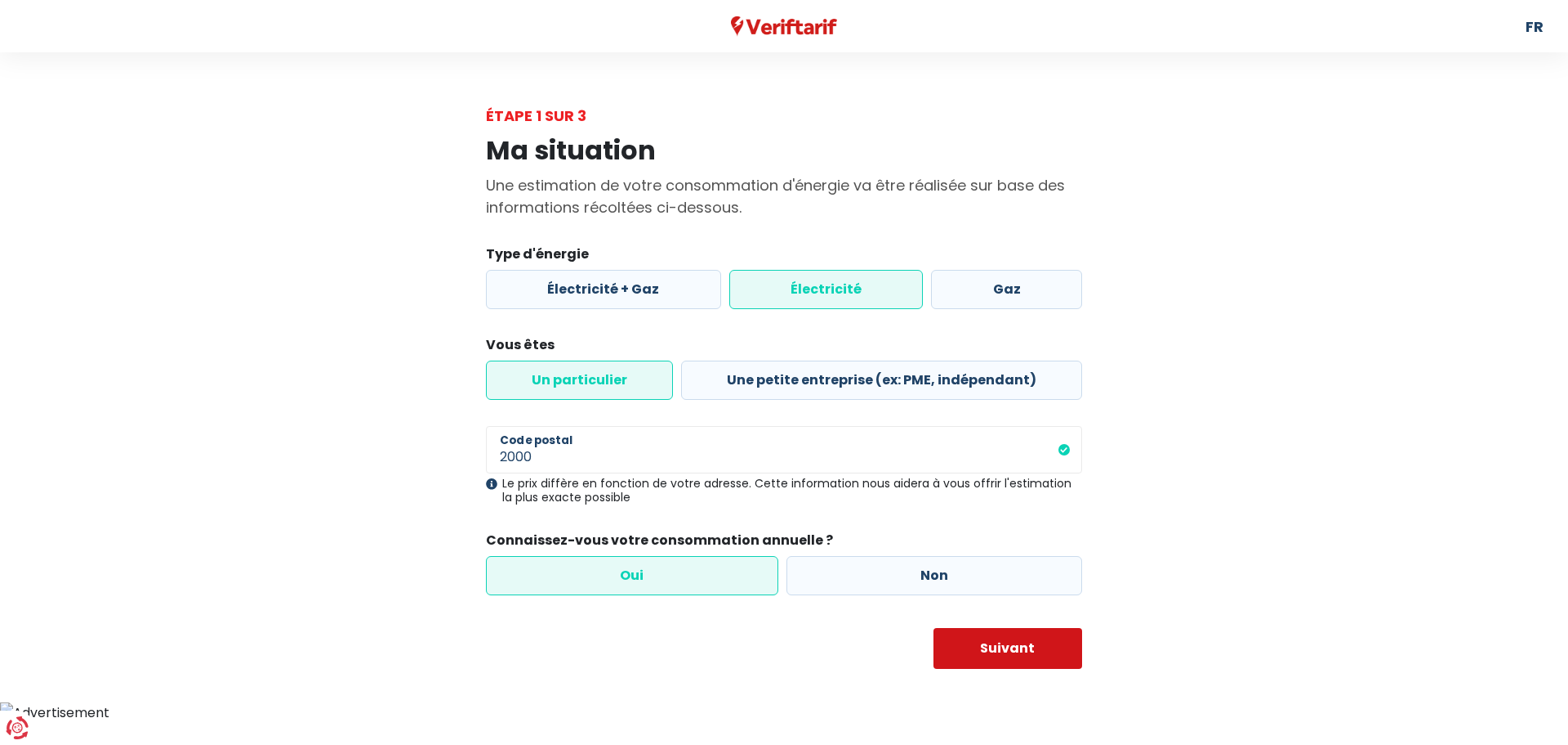
click at [1039, 645] on button "Suivant" at bounding box center [1008, 648] width 149 height 41
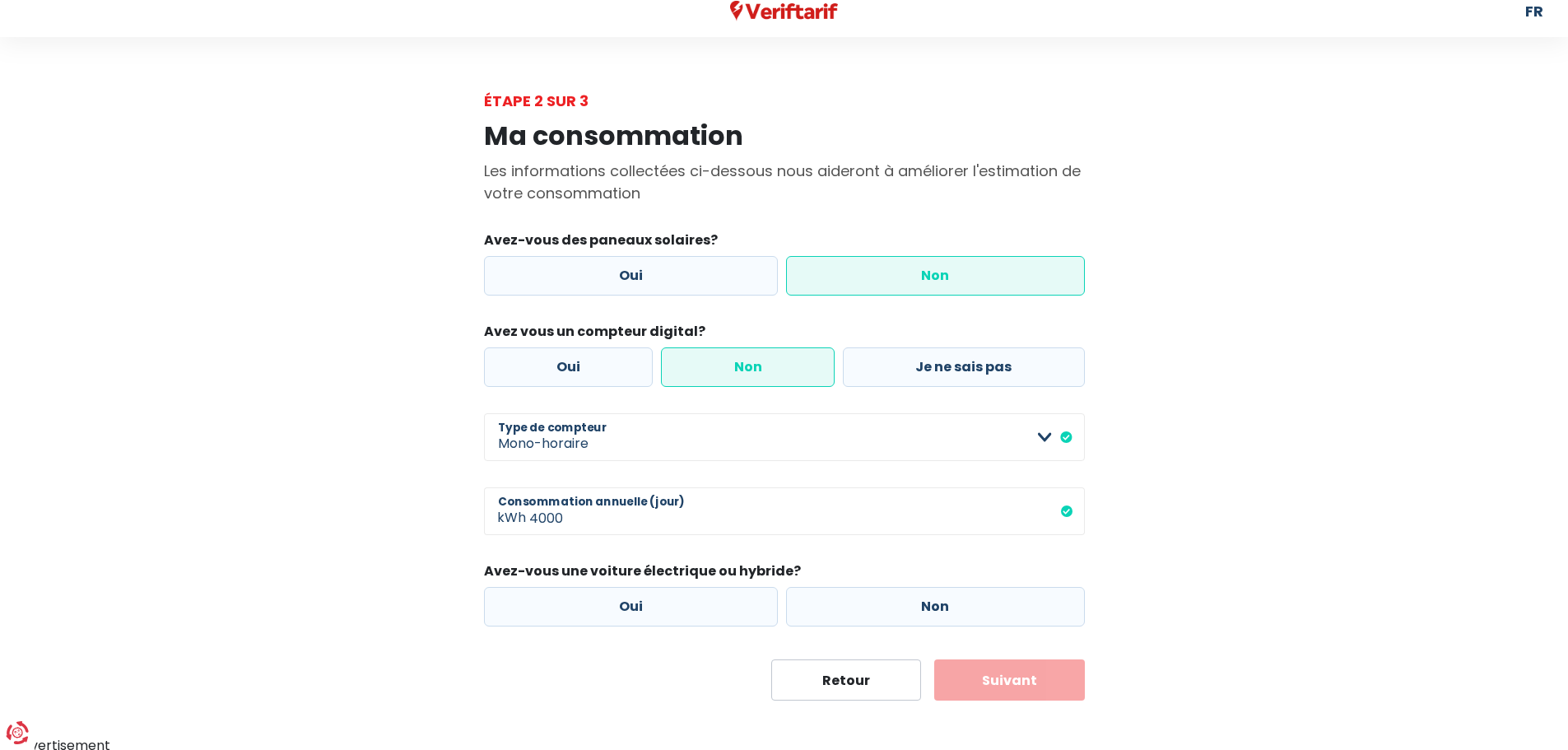
scroll to position [20, 0]
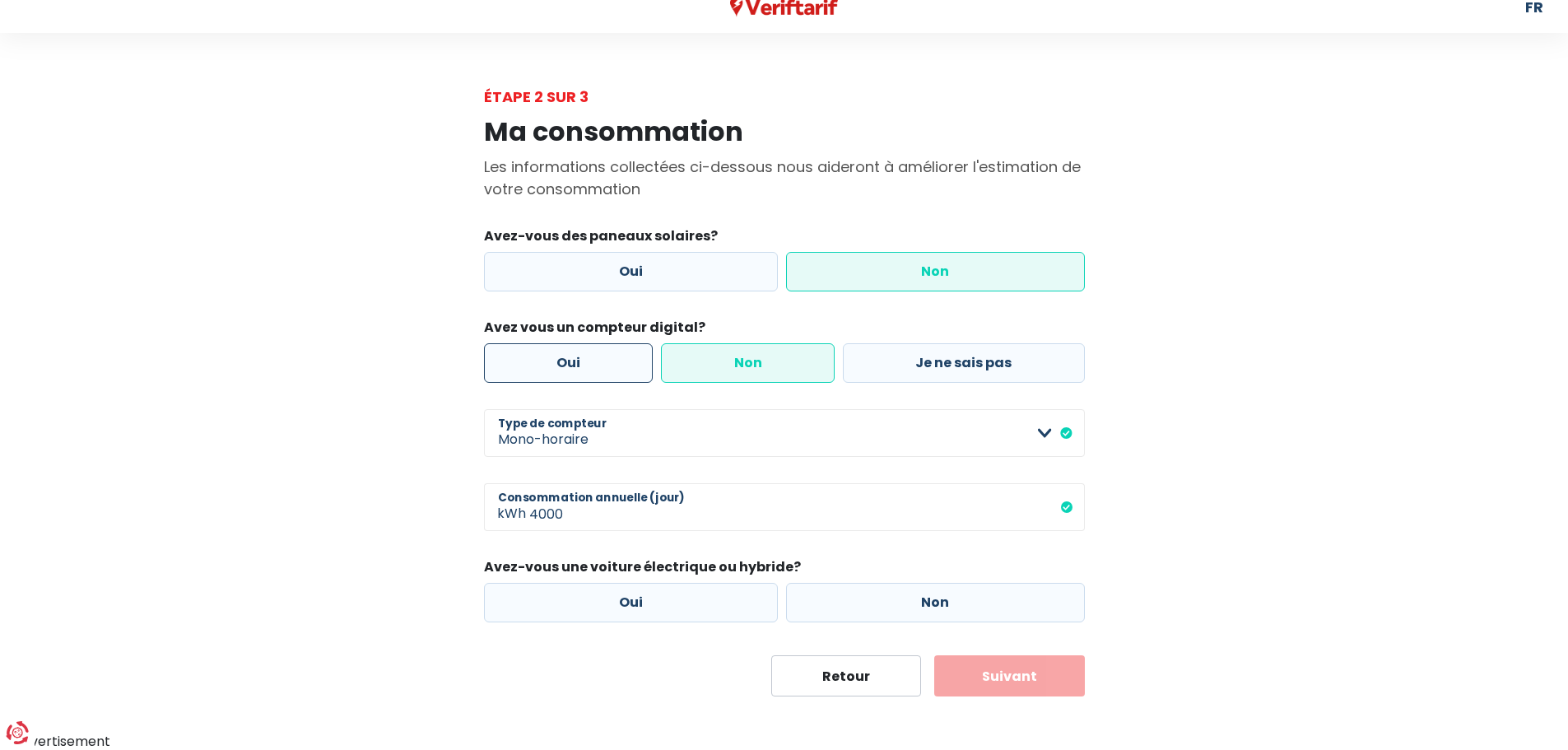
click at [571, 365] on label "Oui" at bounding box center [569, 363] width 170 height 39
click at [571, 365] on input "Oui" at bounding box center [569, 363] width 170 height 39
radio input "true"
radio input "false"
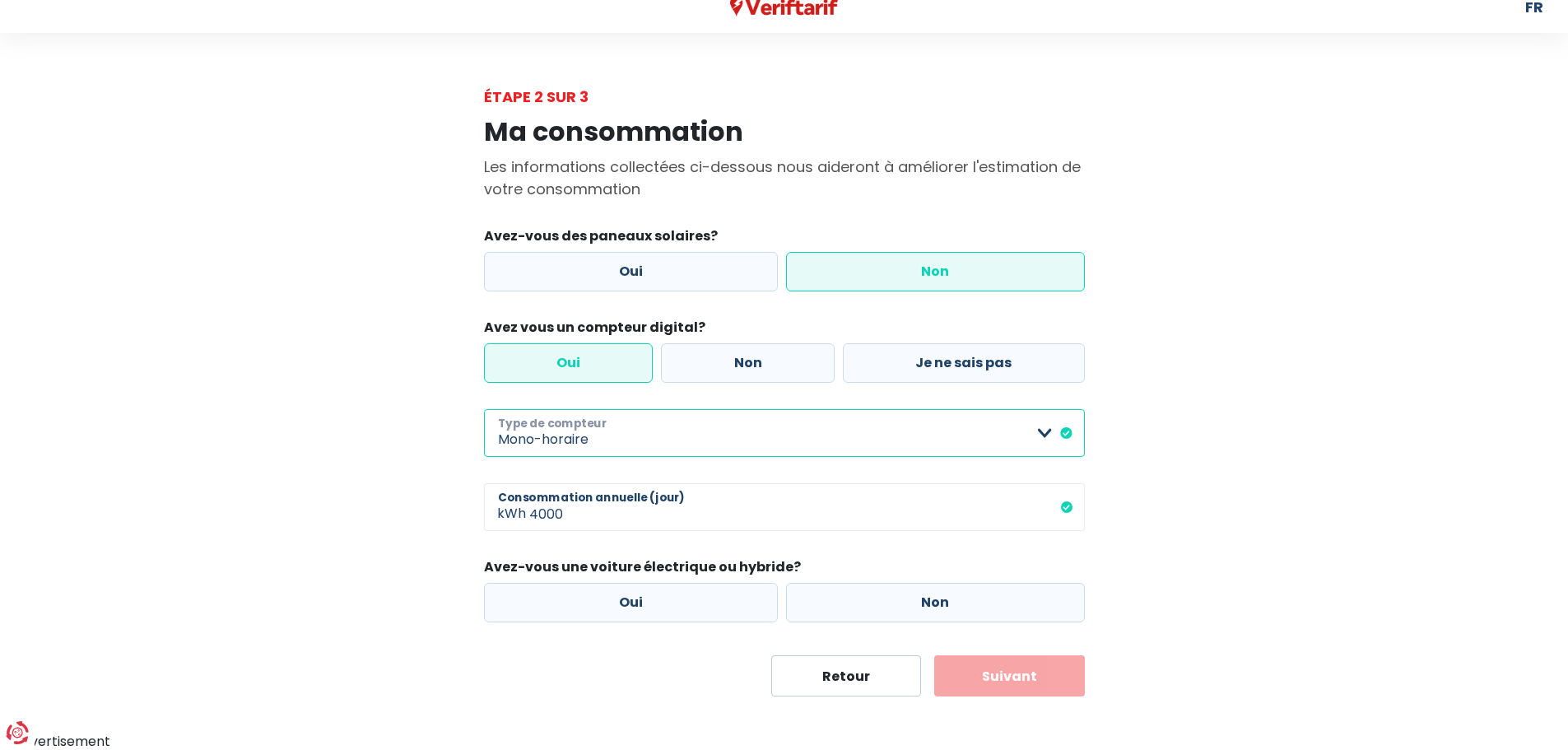
click at [589, 441] on select "Mono-horaire Bi-horaire Mono-horaire + exclusif nuit Bi-horaire + exclusif nuit…" at bounding box center [785, 432] width 601 height 48
click at [366, 582] on div "Ma consommation Les informations collectées ci-dessous nous aideront à améliore…" at bounding box center [784, 402] width 938 height 589
click at [894, 605] on label "Non" at bounding box center [935, 602] width 299 height 39
click at [894, 605] on input "Non" at bounding box center [935, 602] width 299 height 39
radio input "true"
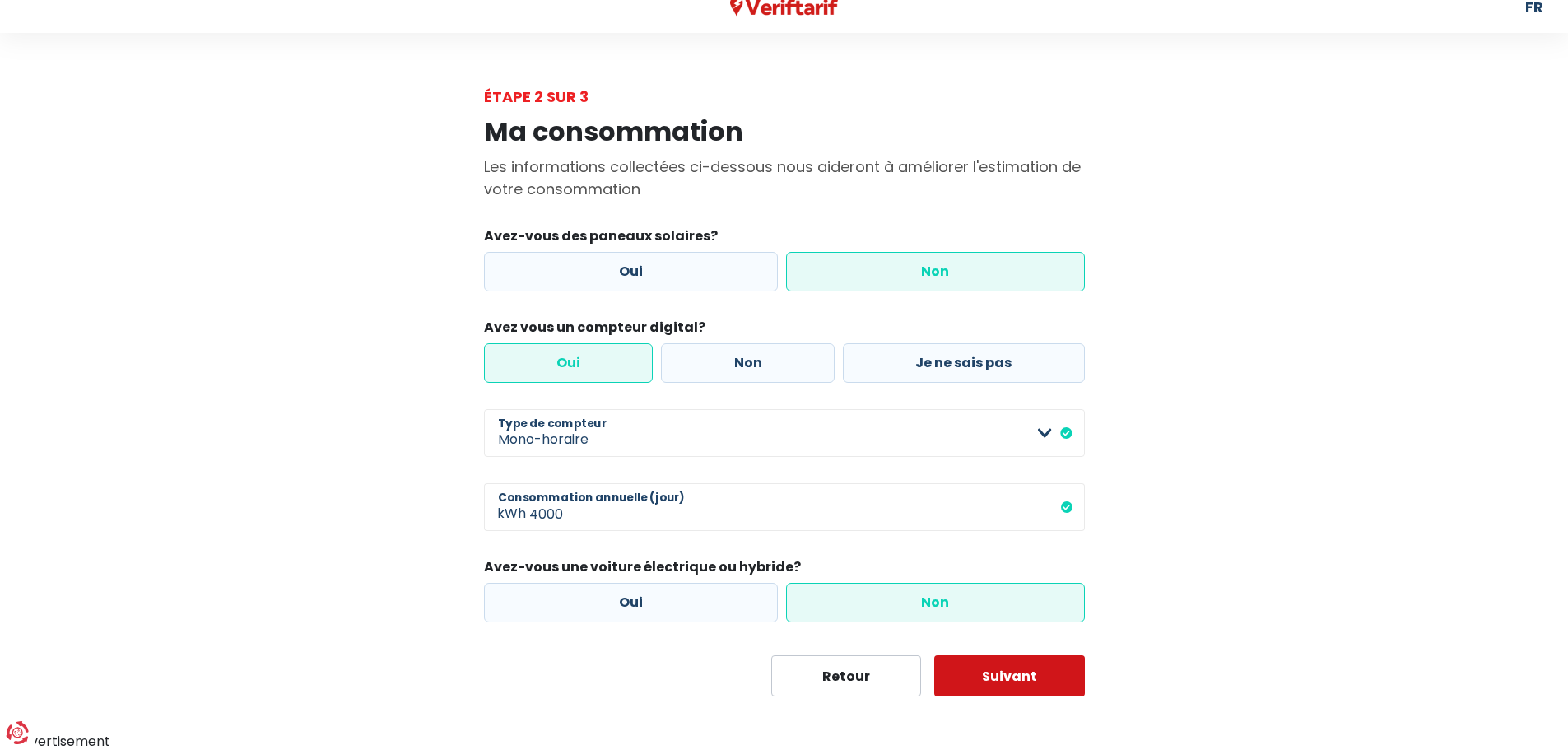
click at [969, 657] on button "Suivant" at bounding box center [1009, 675] width 150 height 41
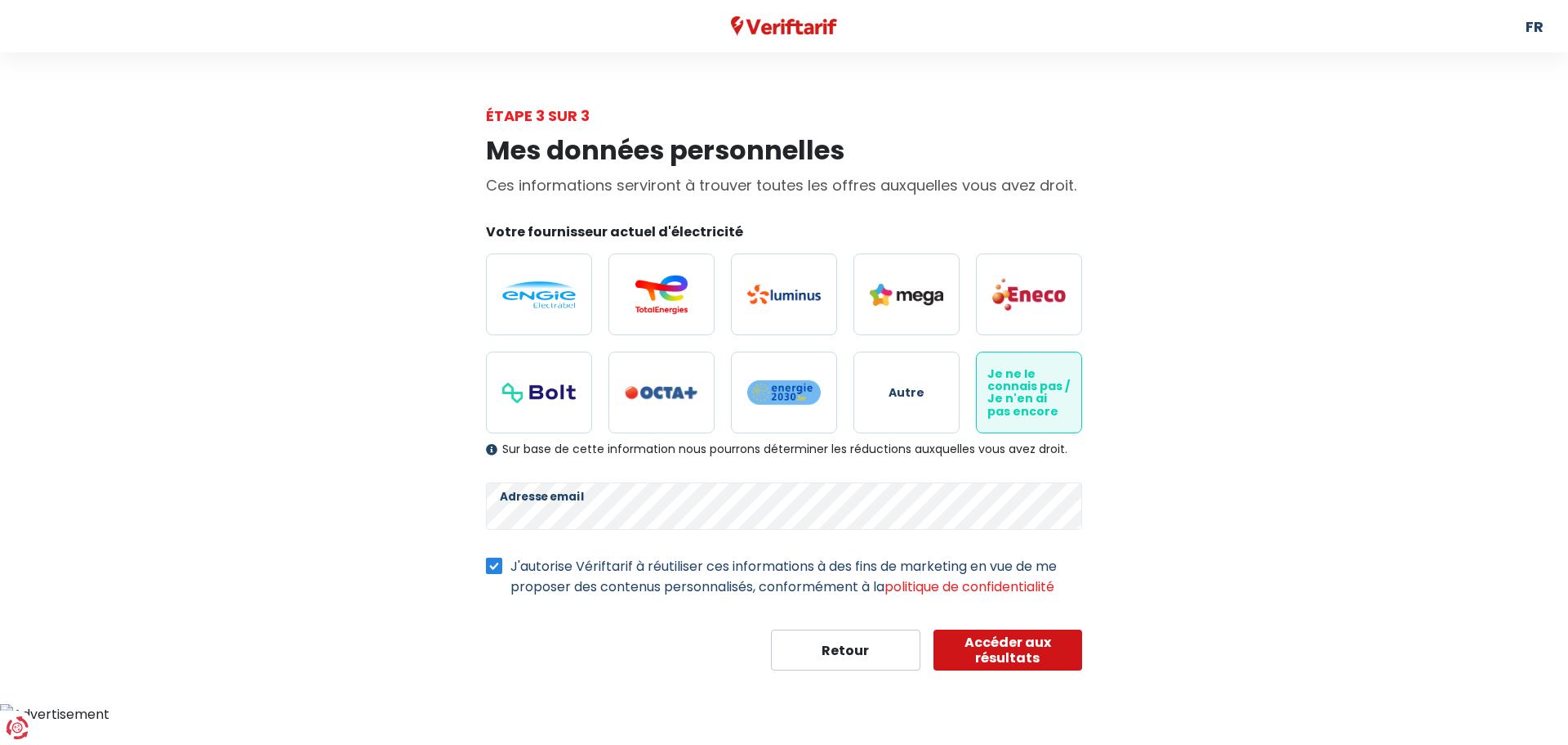
click at [979, 661] on button "Accéder aux résultats" at bounding box center [1008, 650] width 149 height 41
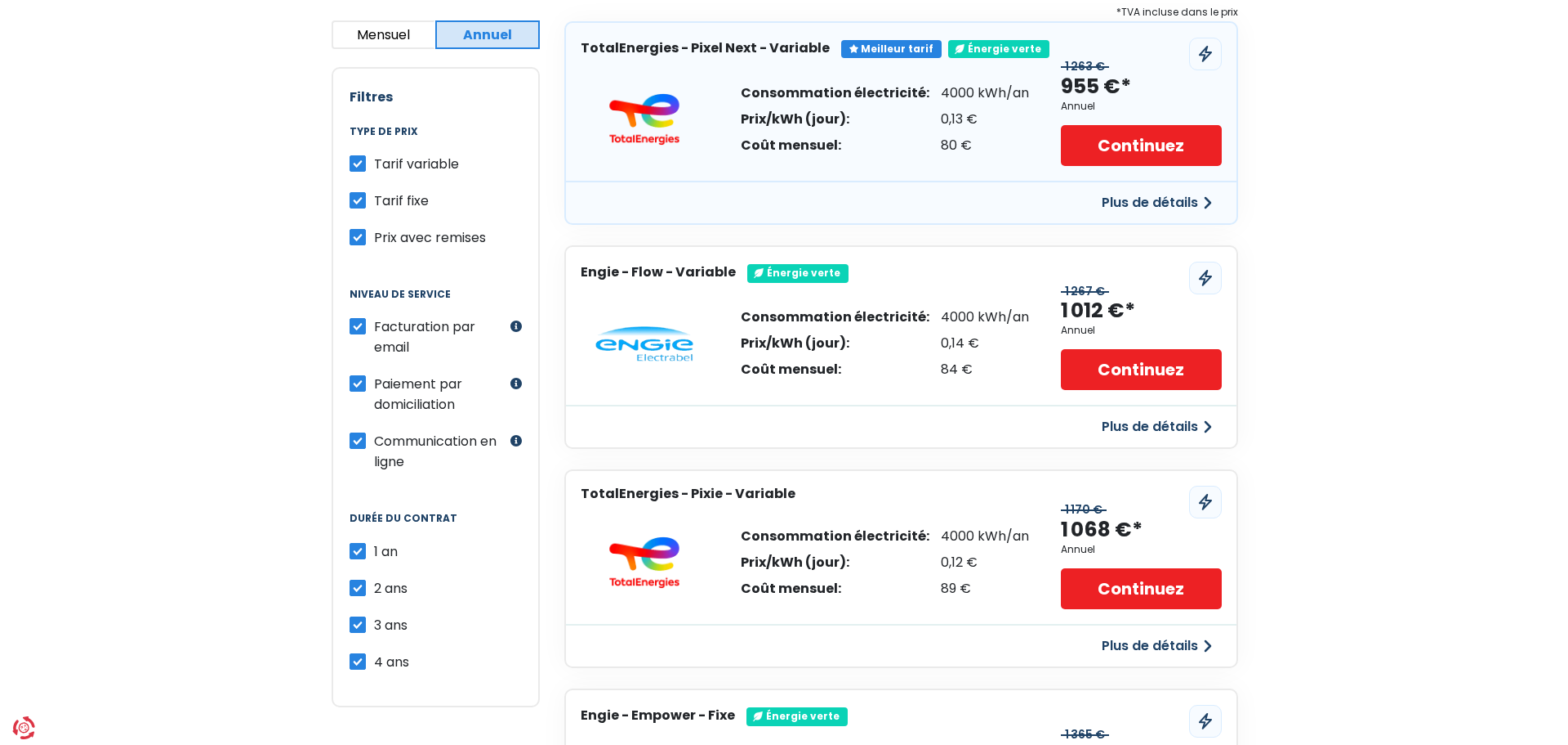
scroll to position [327, 0]
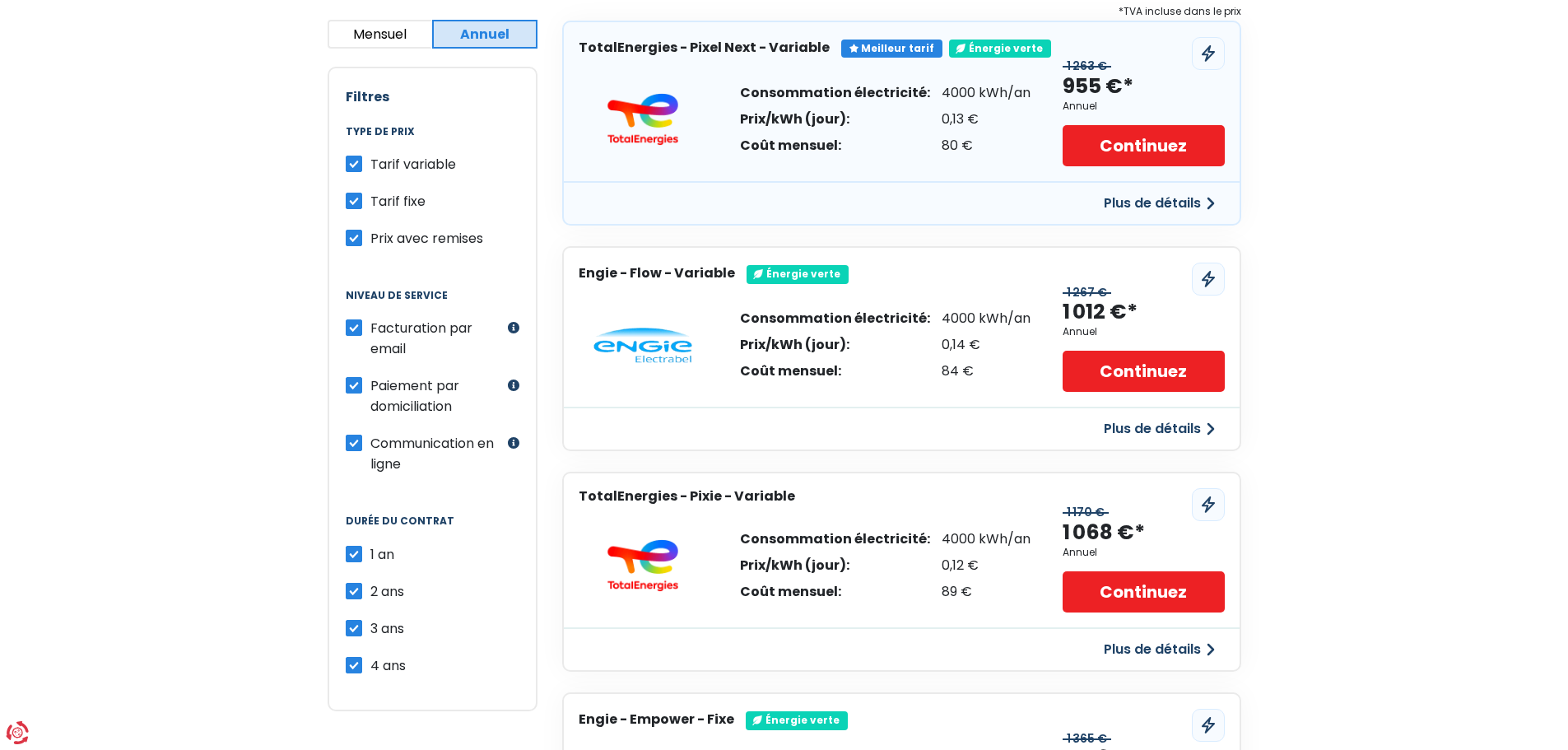
click at [1225, 416] on div "Plus de détails" at bounding box center [902, 428] width 676 height 43
click at [1196, 430] on button "Plus de détails" at bounding box center [1159, 429] width 131 height 30
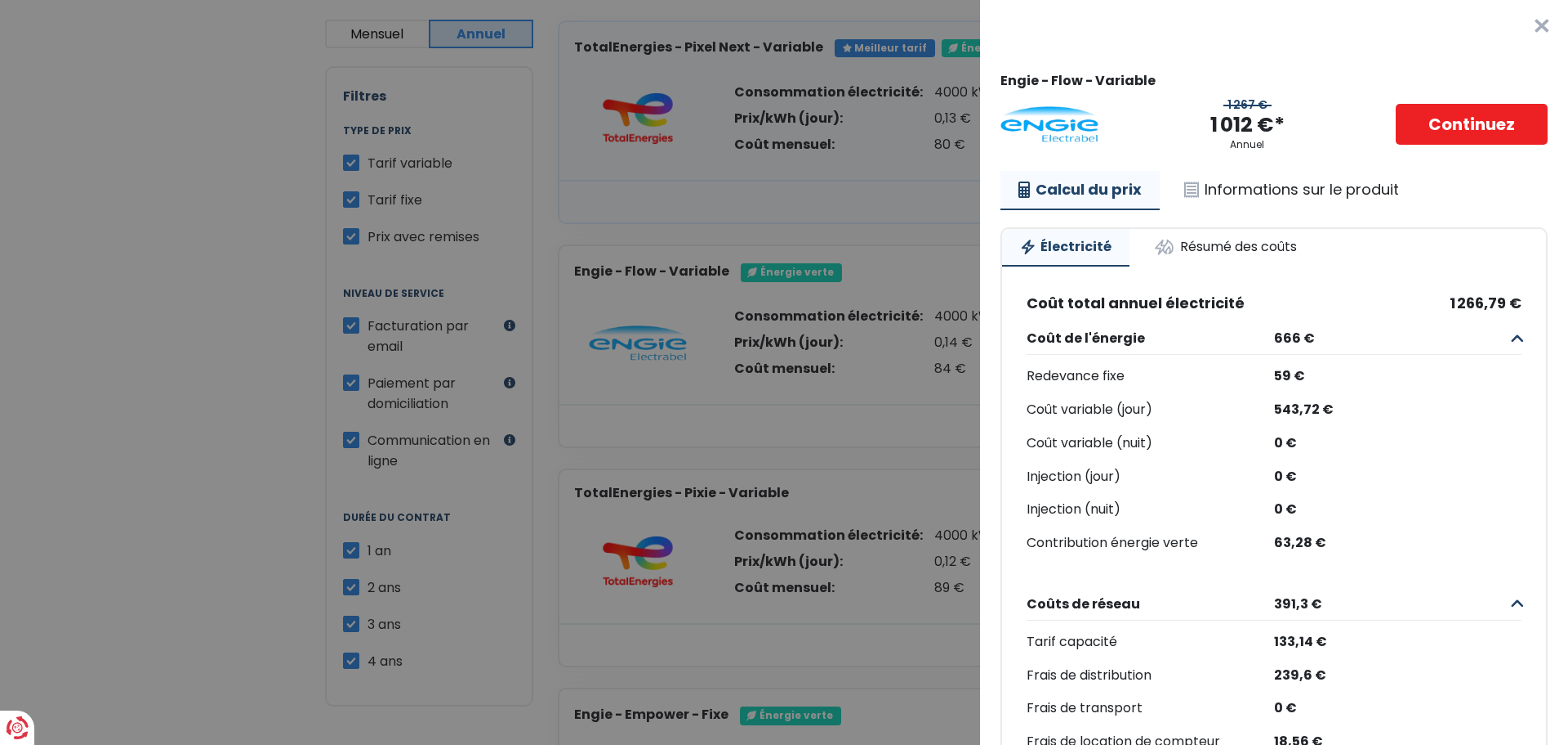
click at [1253, 212] on div "Calcul du prix Informations sur le produit Électricité Résumé des coûts Coût to…" at bounding box center [1273, 638] width 547 height 936
click at [1272, 164] on div "Engie - Flow - Variable 1 267 € 1 012 €* Annuel Continuez Calcul du prix Inform…" at bounding box center [1273, 588] width 547 height 1033
click at [1260, 196] on link "Informations sur le produit" at bounding box center [1292, 189] width 251 height 38
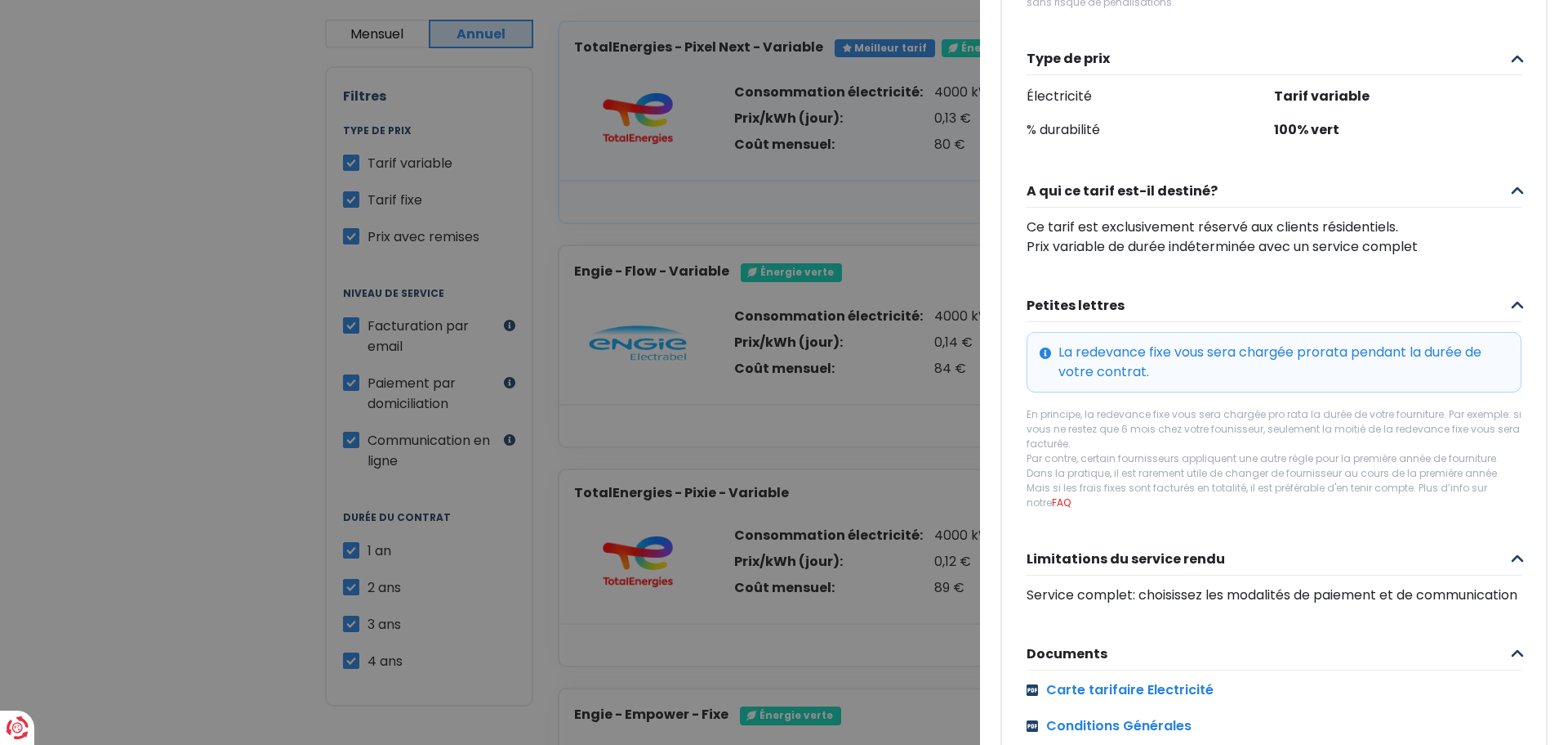
scroll to position [440, 0]
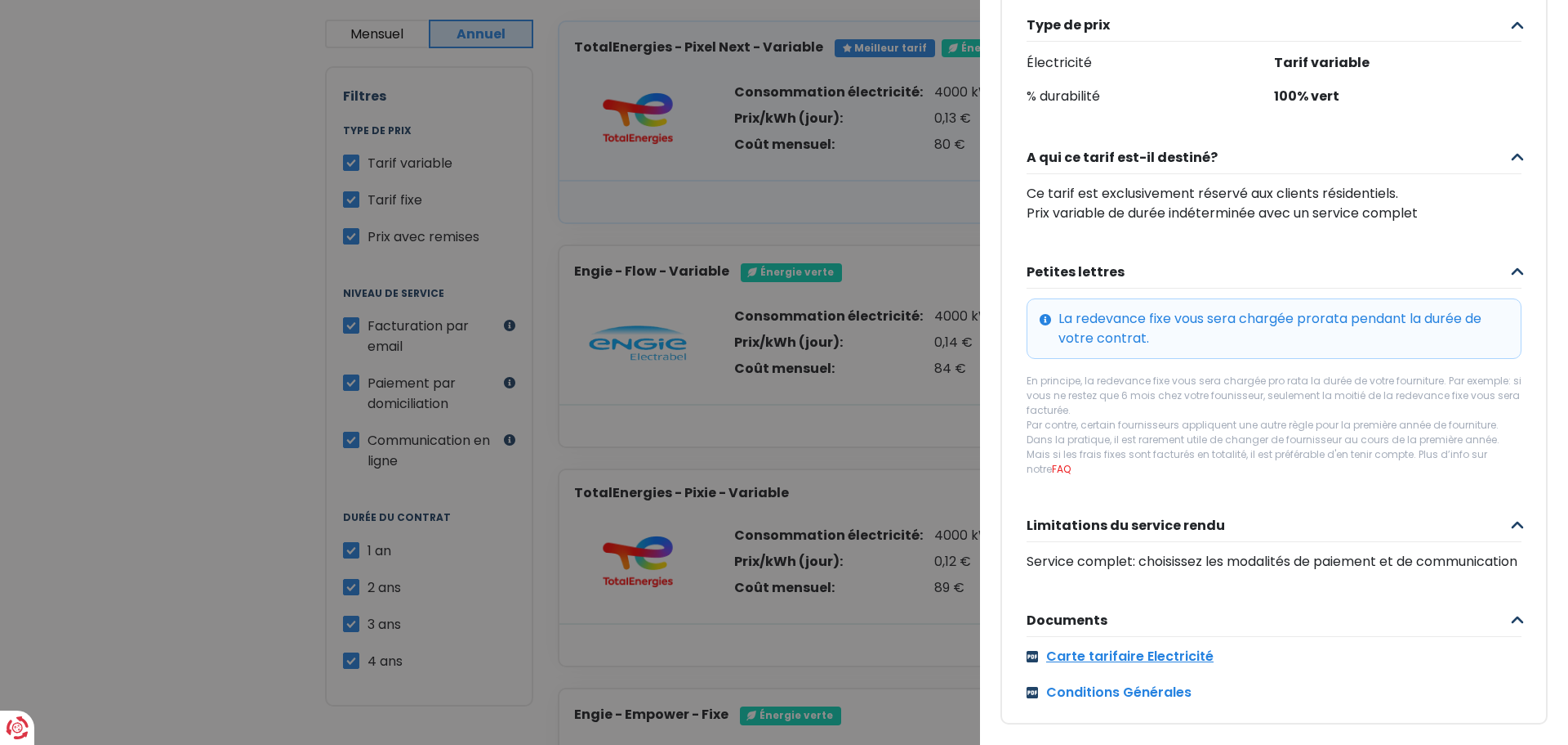
click at [1101, 647] on link "Carte tarifaire Electricité" at bounding box center [1274, 656] width 495 height 19
click at [1118, 663] on div "Carte tarifaire Electricité Conditions Générales" at bounding box center [1274, 675] width 495 height 56
click at [1118, 682] on link "Conditions Générales" at bounding box center [1274, 691] width 495 height 19
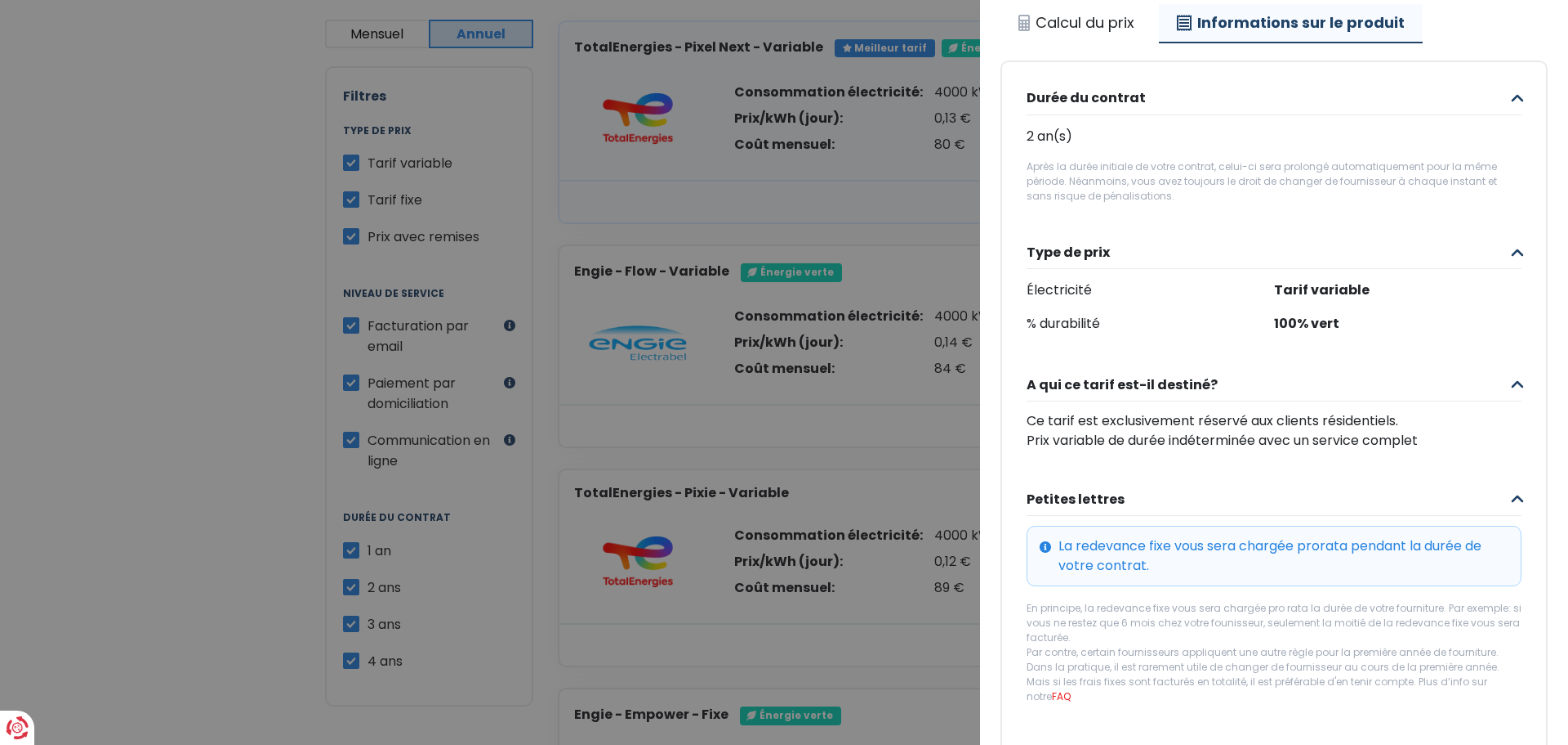
scroll to position [0, 0]
